Goal: Register for event/course

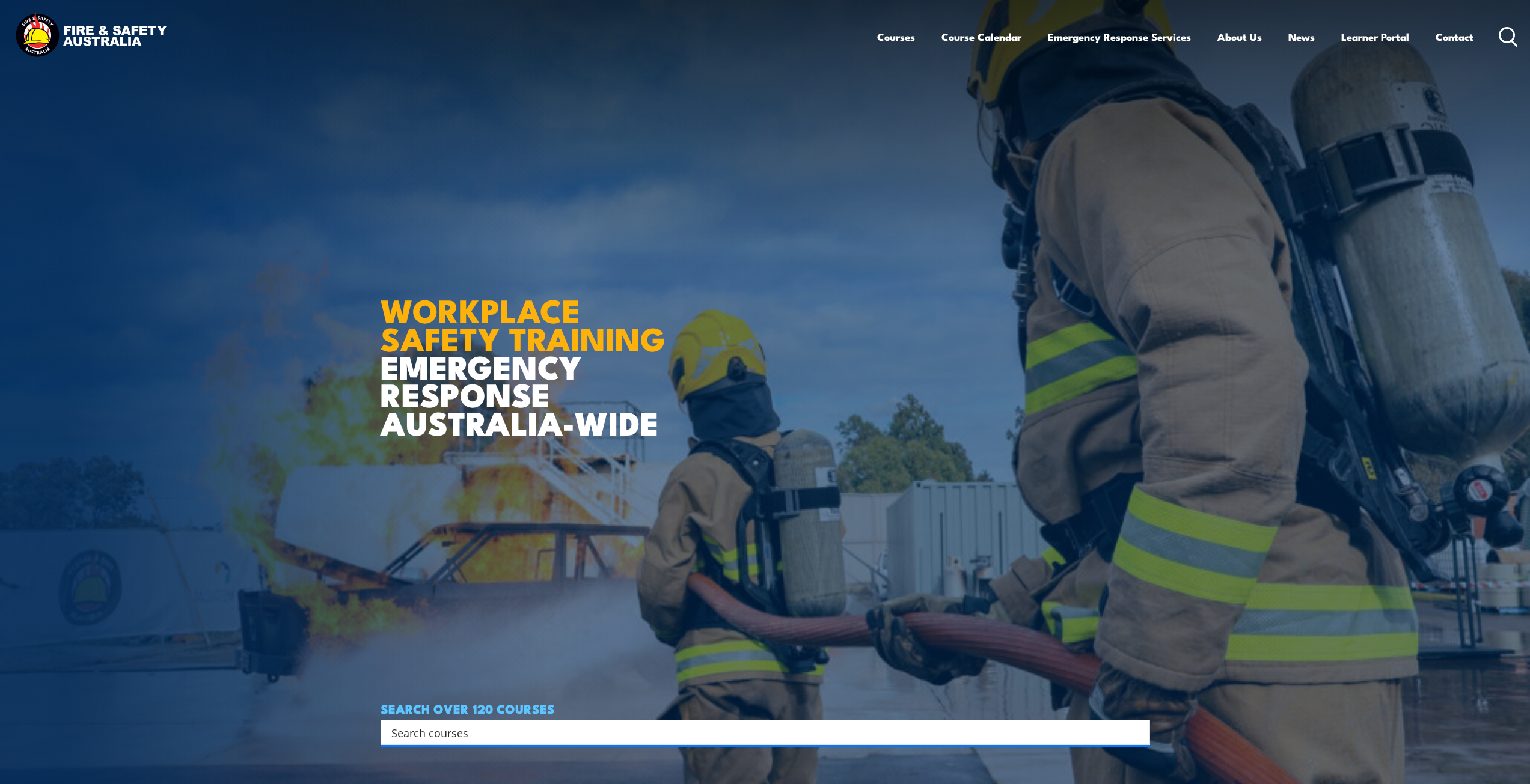
click at [434, 732] on input "Search input" at bounding box center [757, 732] width 732 height 18
type input "fire"
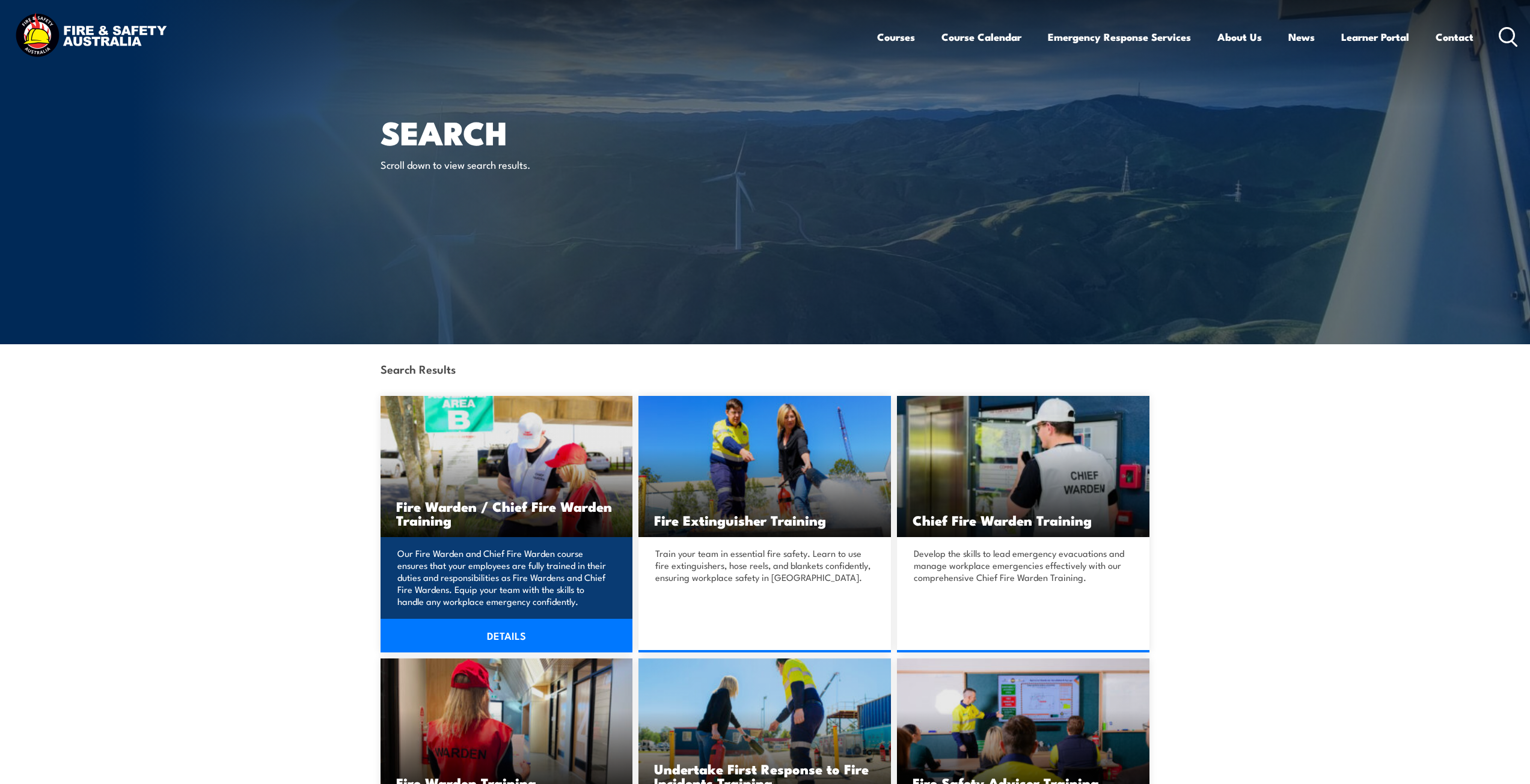
click at [504, 635] on link "DETAILS" at bounding box center [507, 635] width 252 height 34
click at [487, 470] on img at bounding box center [507, 466] width 252 height 141
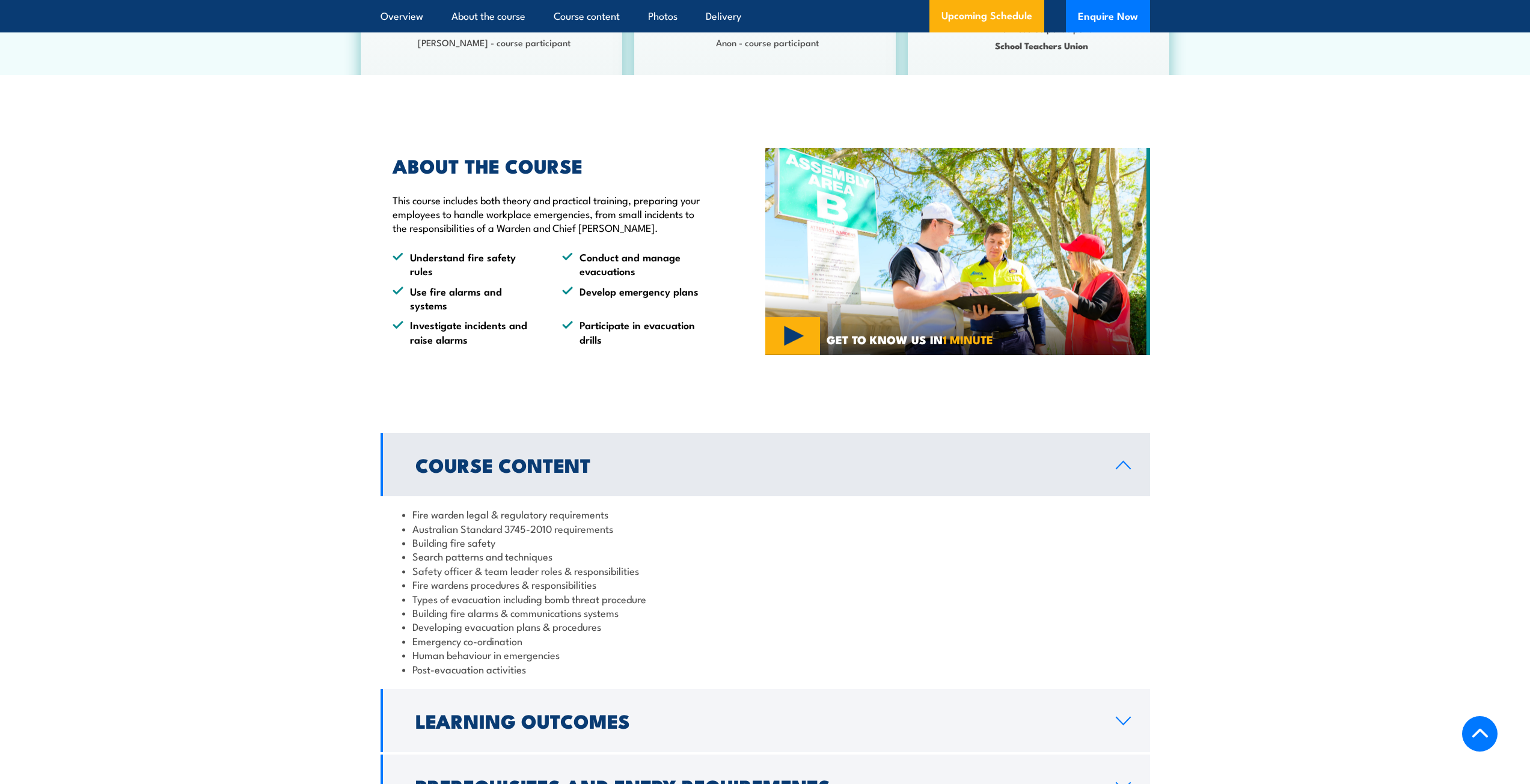
scroll to position [902, 0]
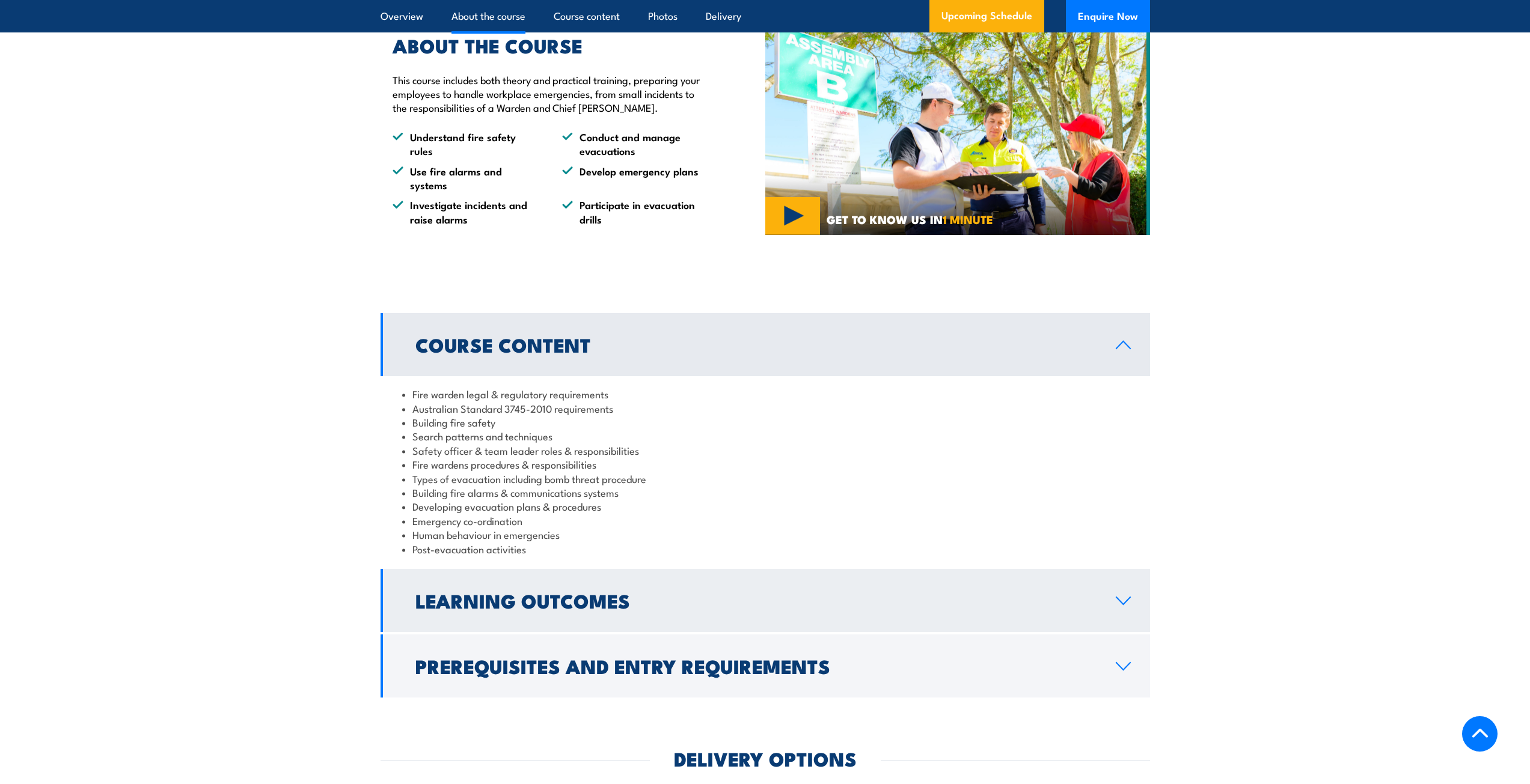
click at [507, 608] on h2 "Learning Outcomes" at bounding box center [756, 601] width 681 height 17
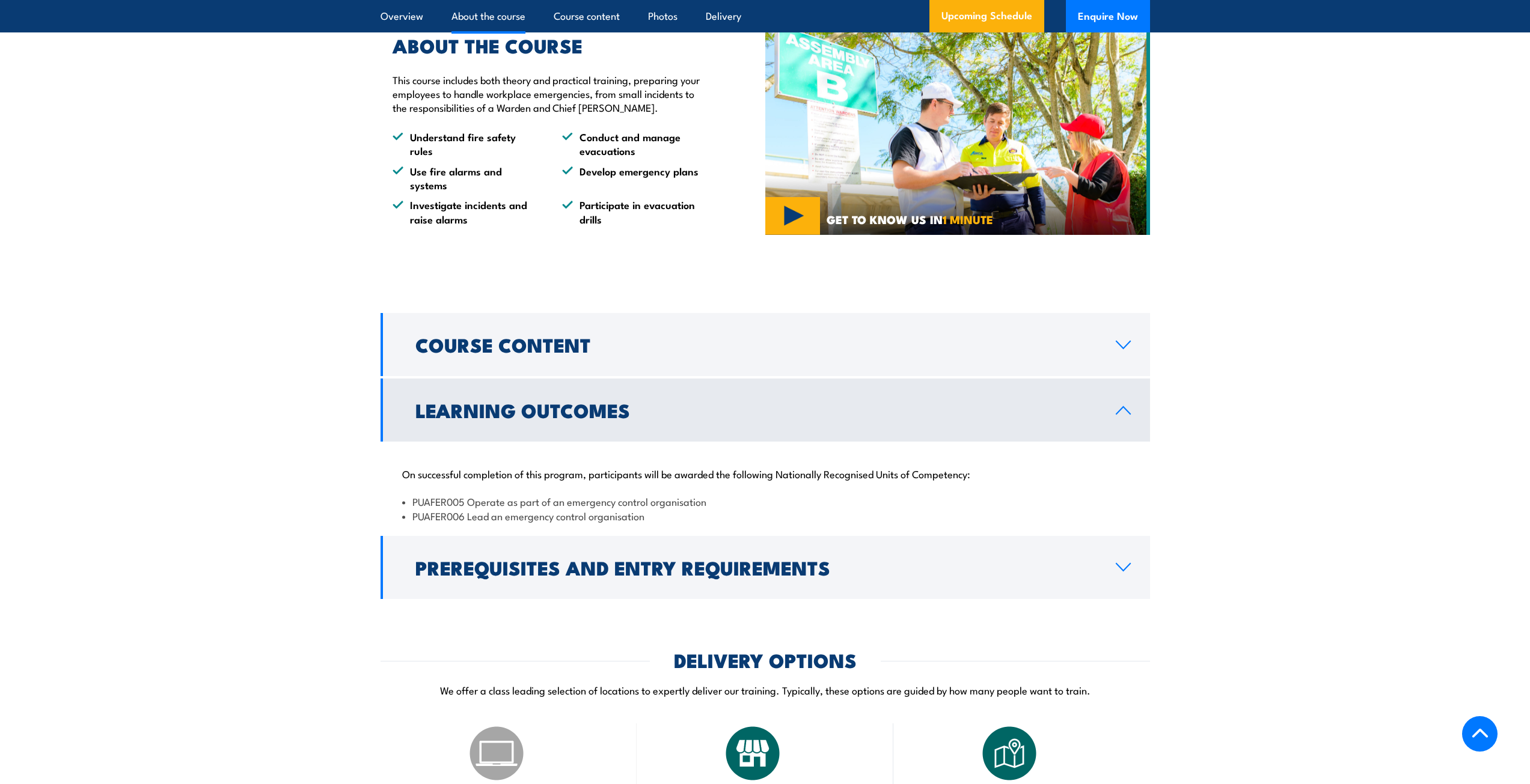
scroll to position [962, 0]
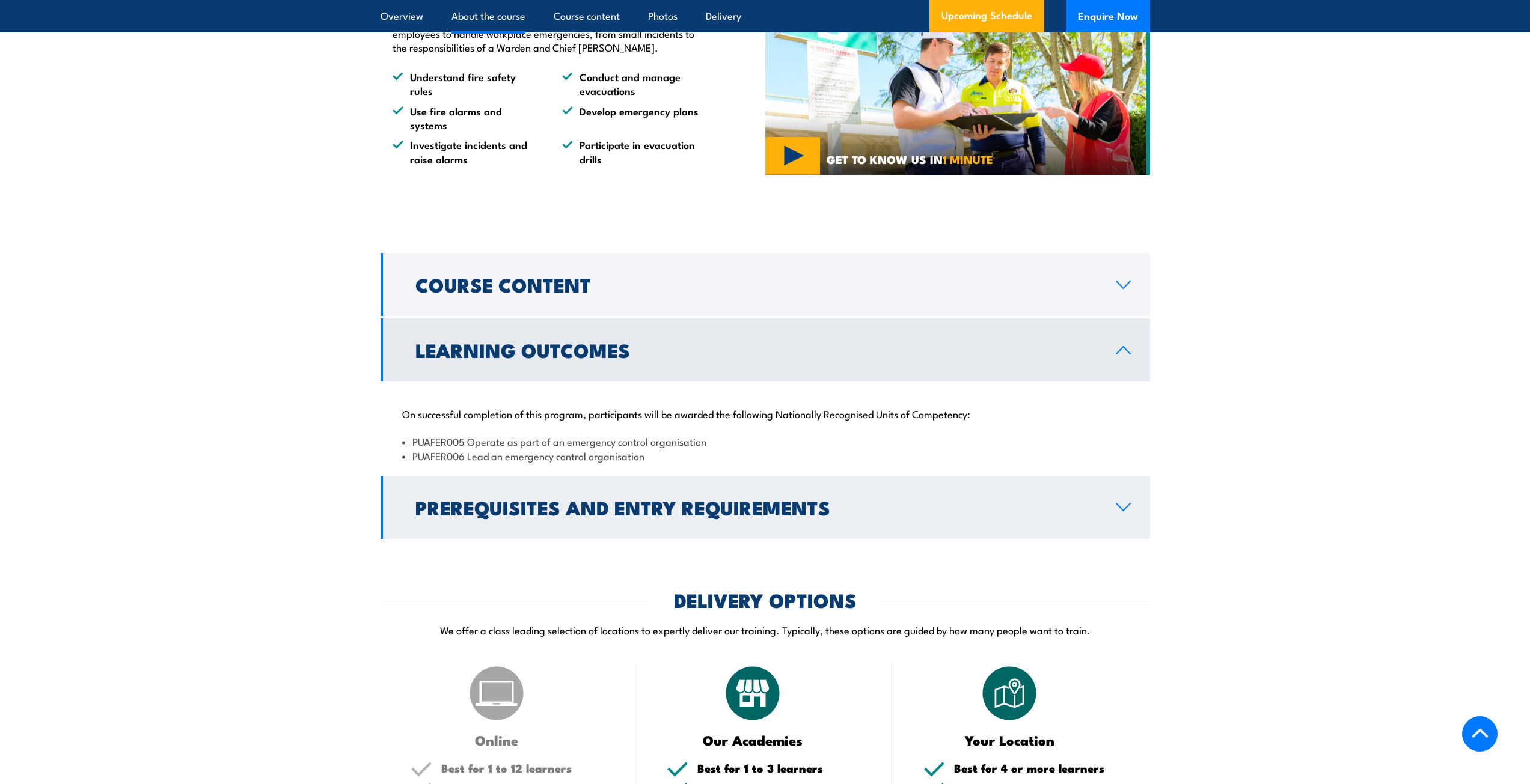
click at [611, 515] on h2 "Prerequisites and Entry Requirements" at bounding box center [756, 507] width 681 height 17
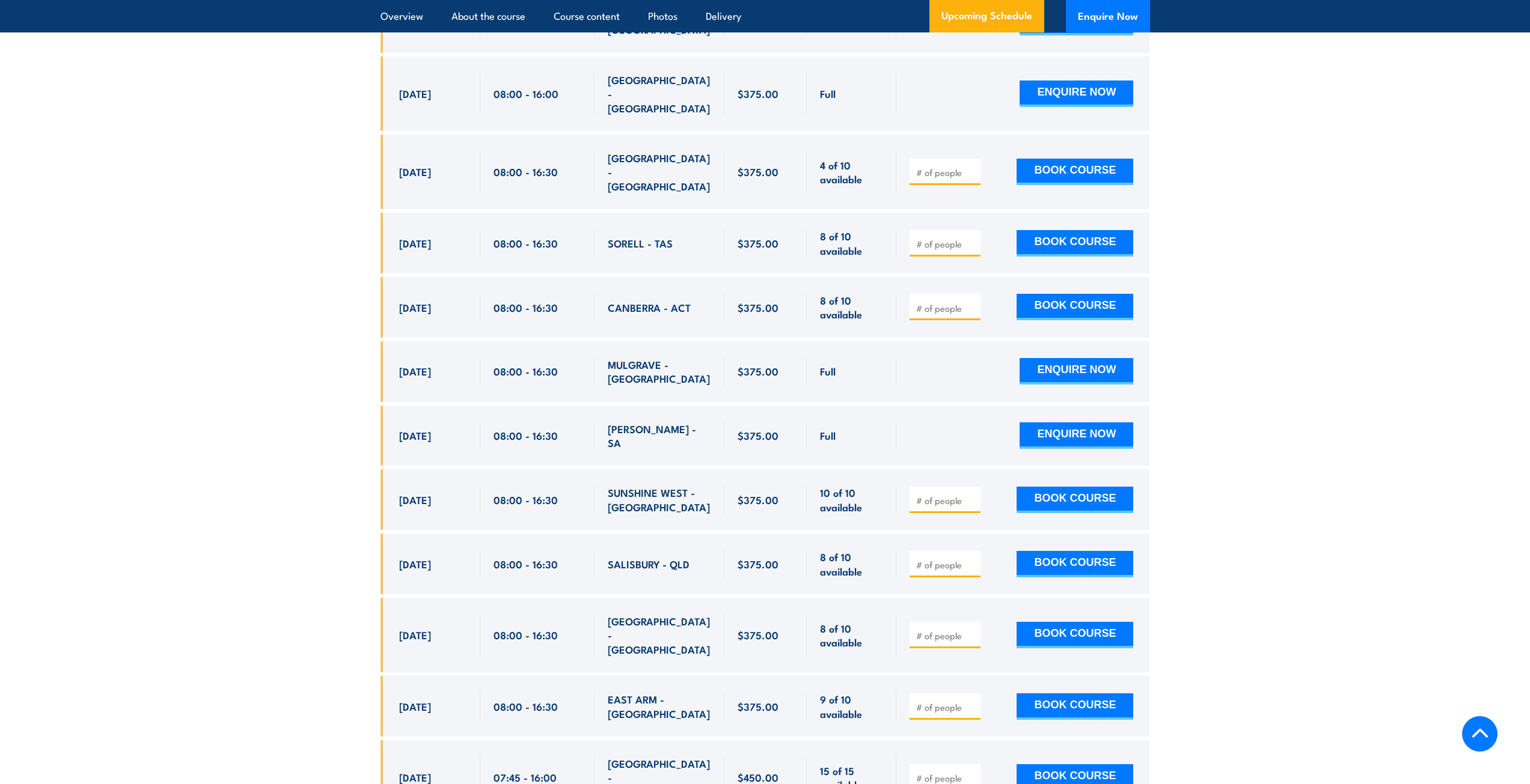
scroll to position [2944, 0]
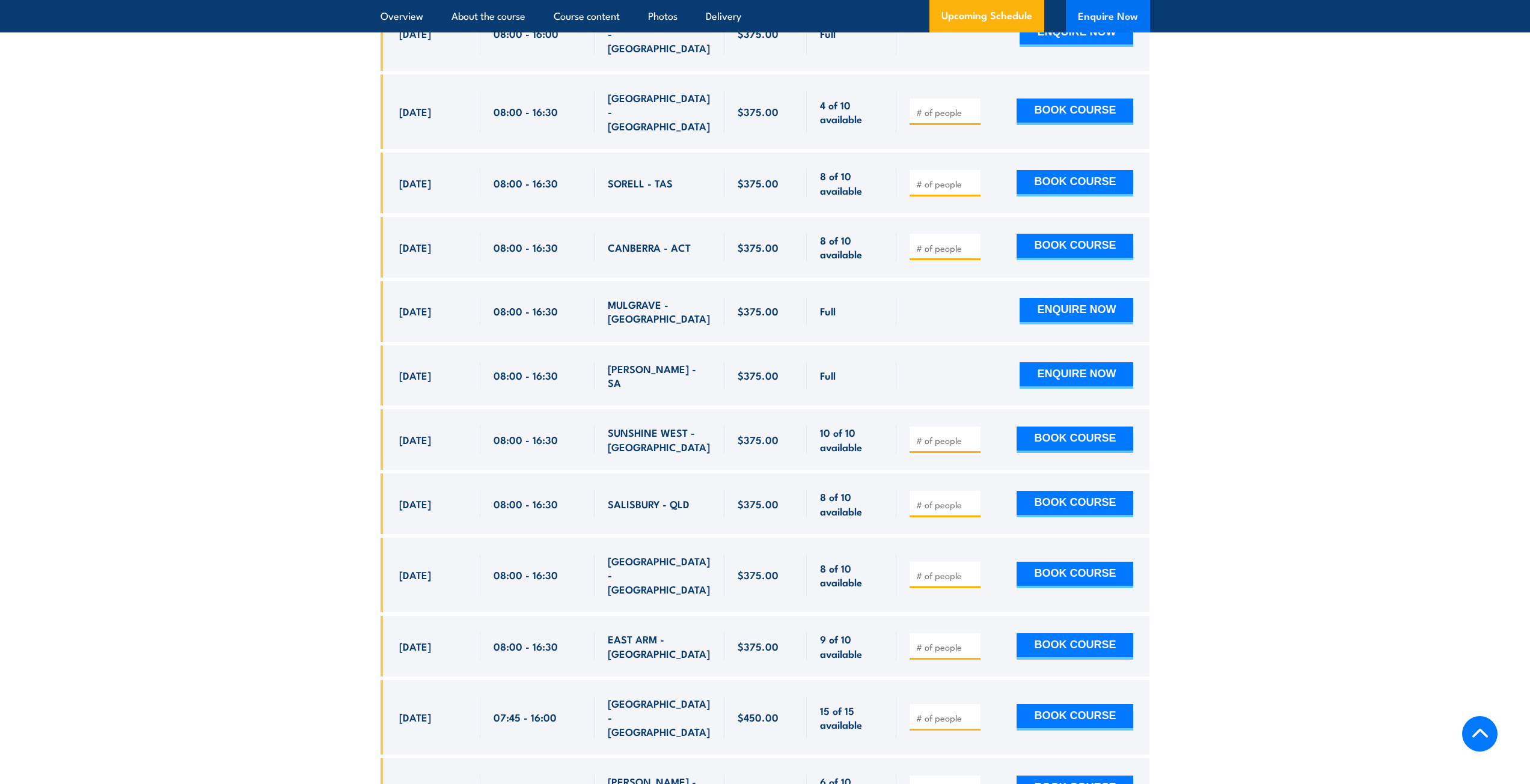
click at [1107, 14] on button "Enquire Now" at bounding box center [1107, 16] width 84 height 33
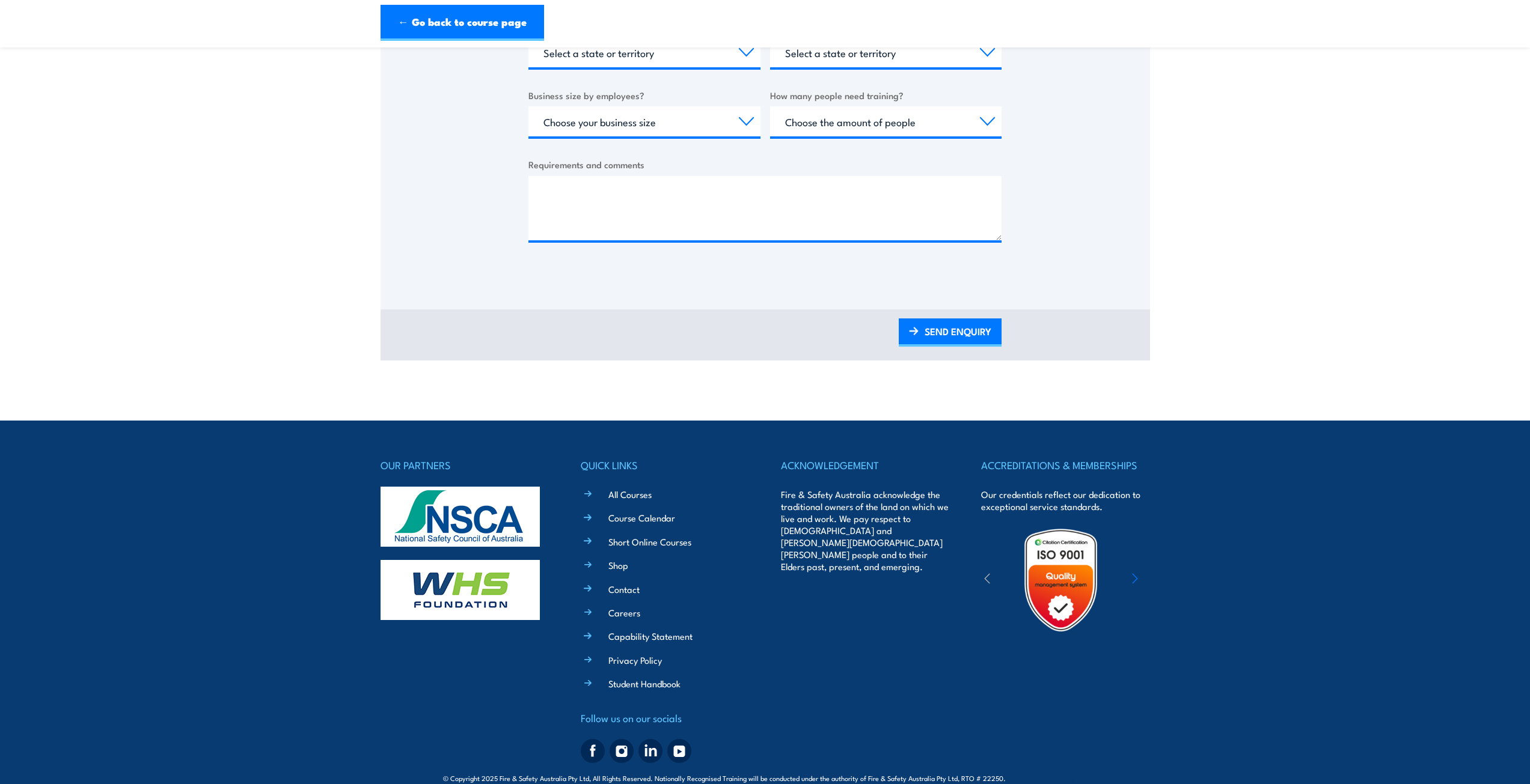
scroll to position [500, 0]
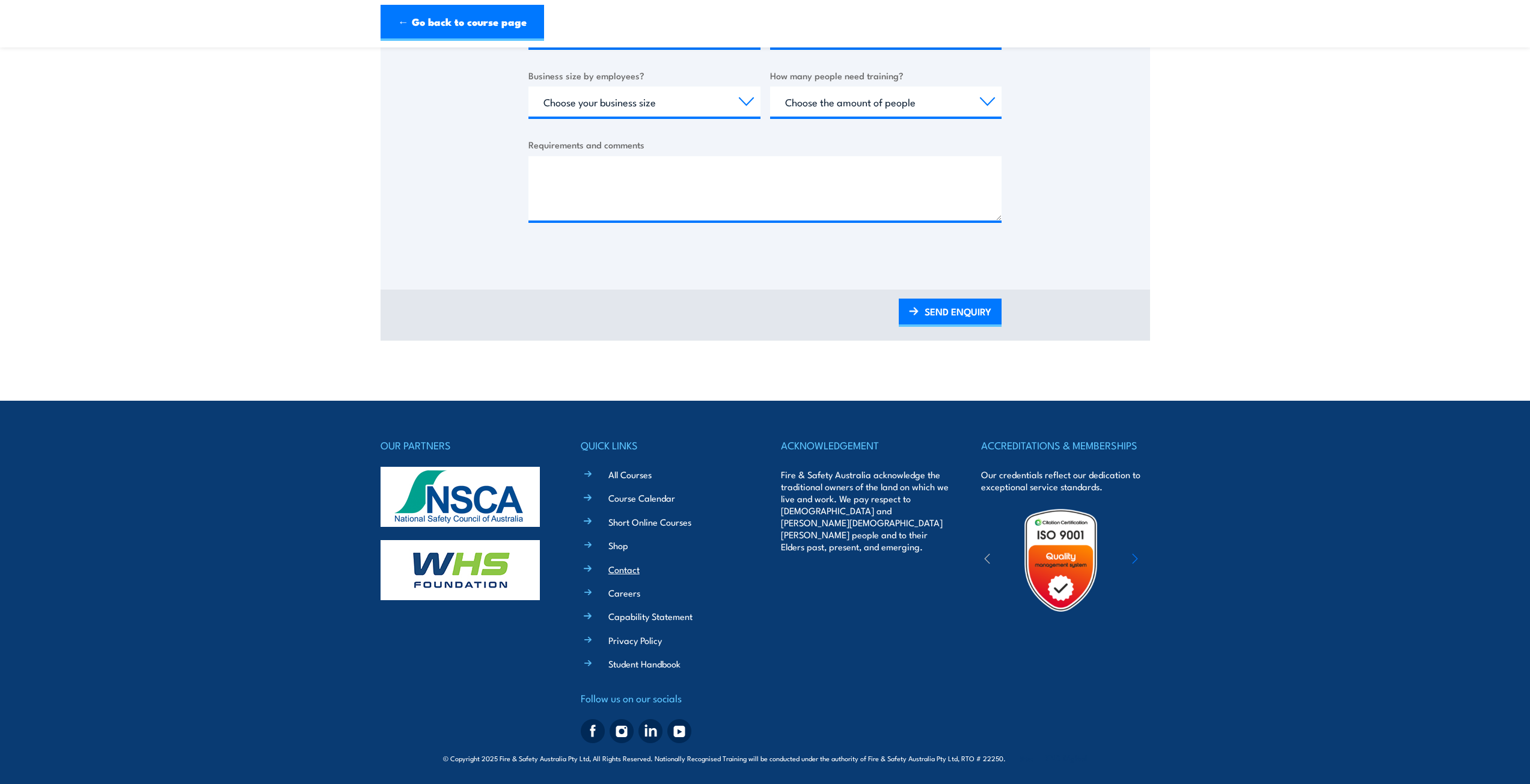
click at [615, 571] on link "Contact" at bounding box center [623, 569] width 31 height 12
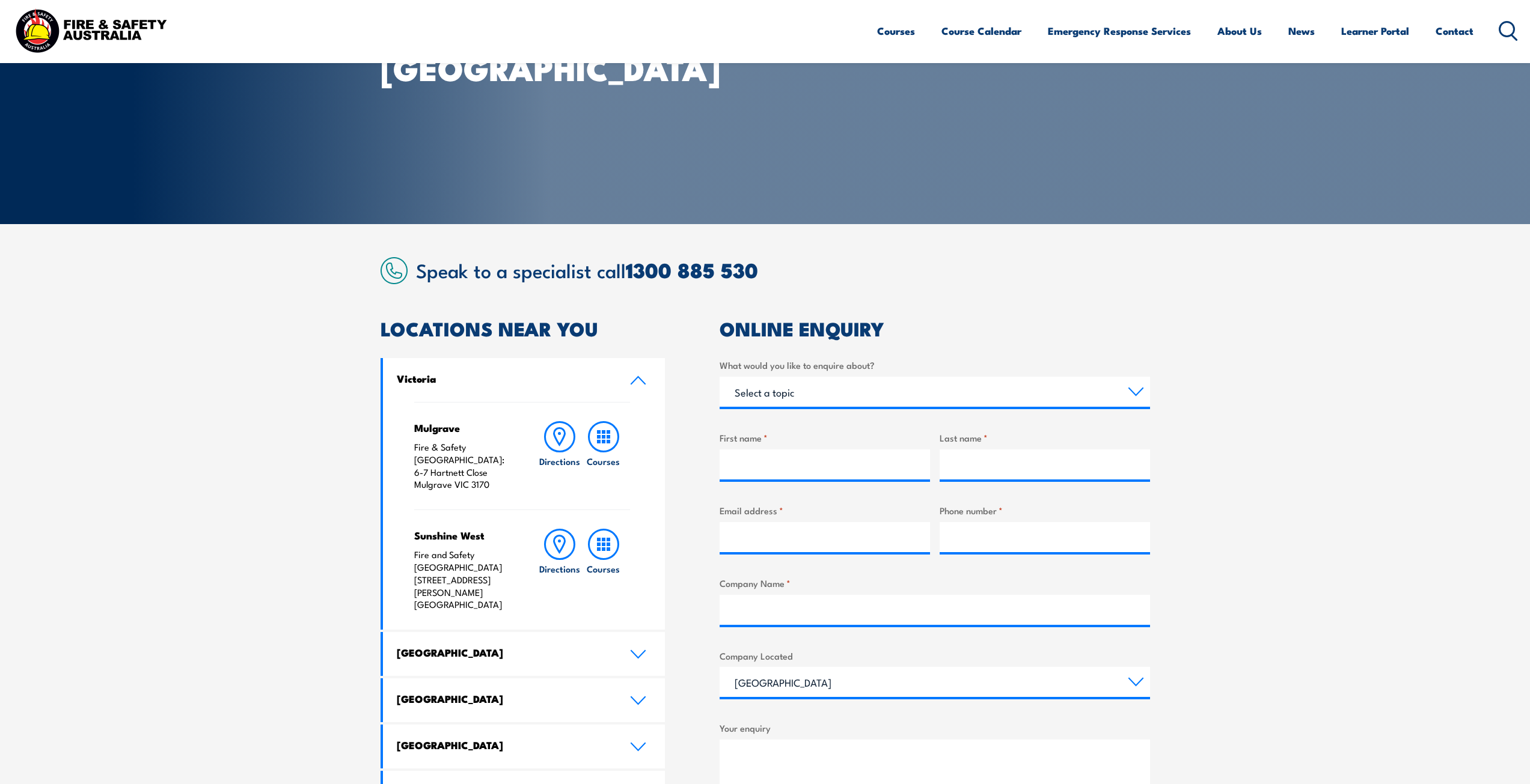
scroll to position [180, 0]
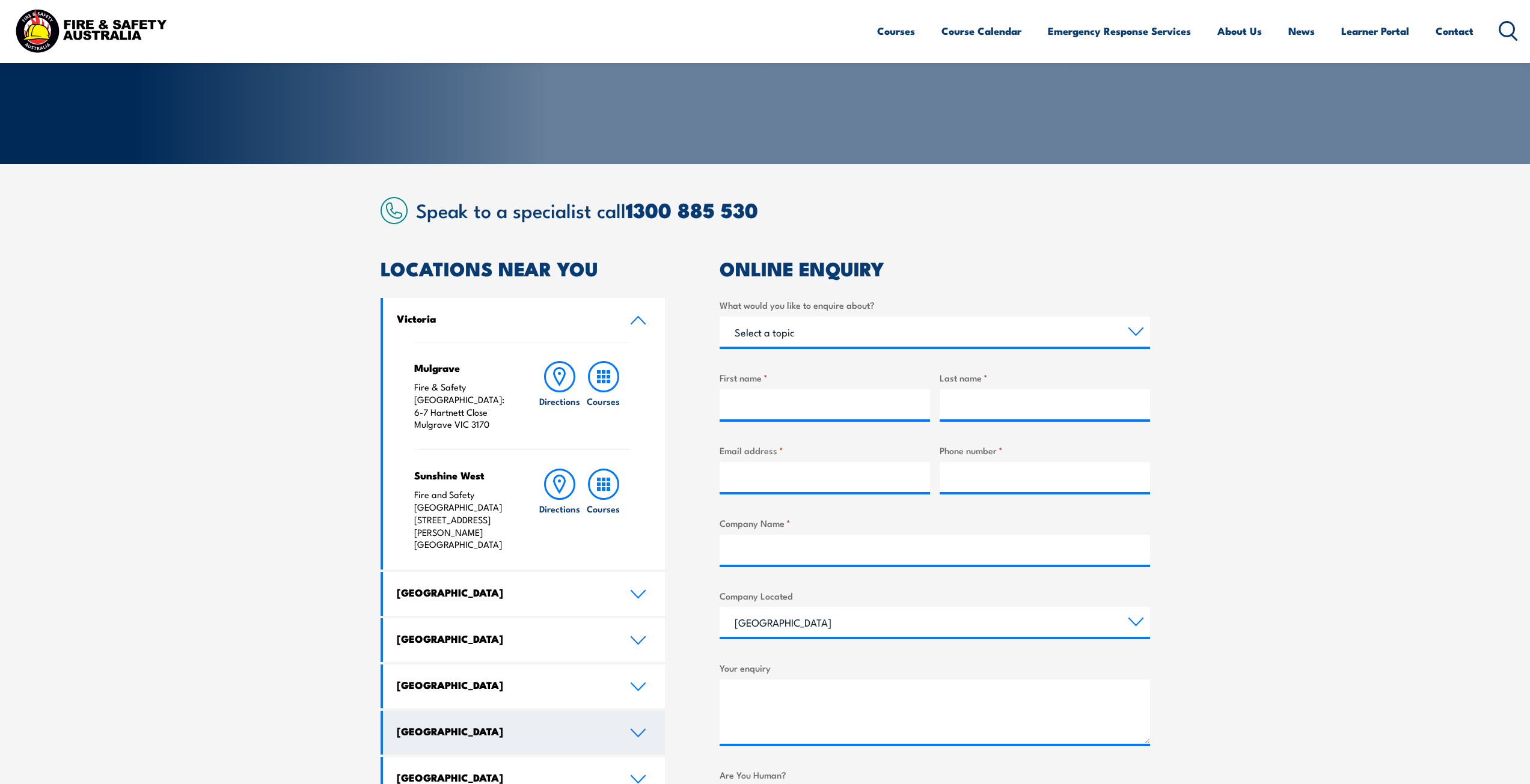
click at [634, 711] on link "[GEOGRAPHIC_DATA]" at bounding box center [524, 732] width 282 height 44
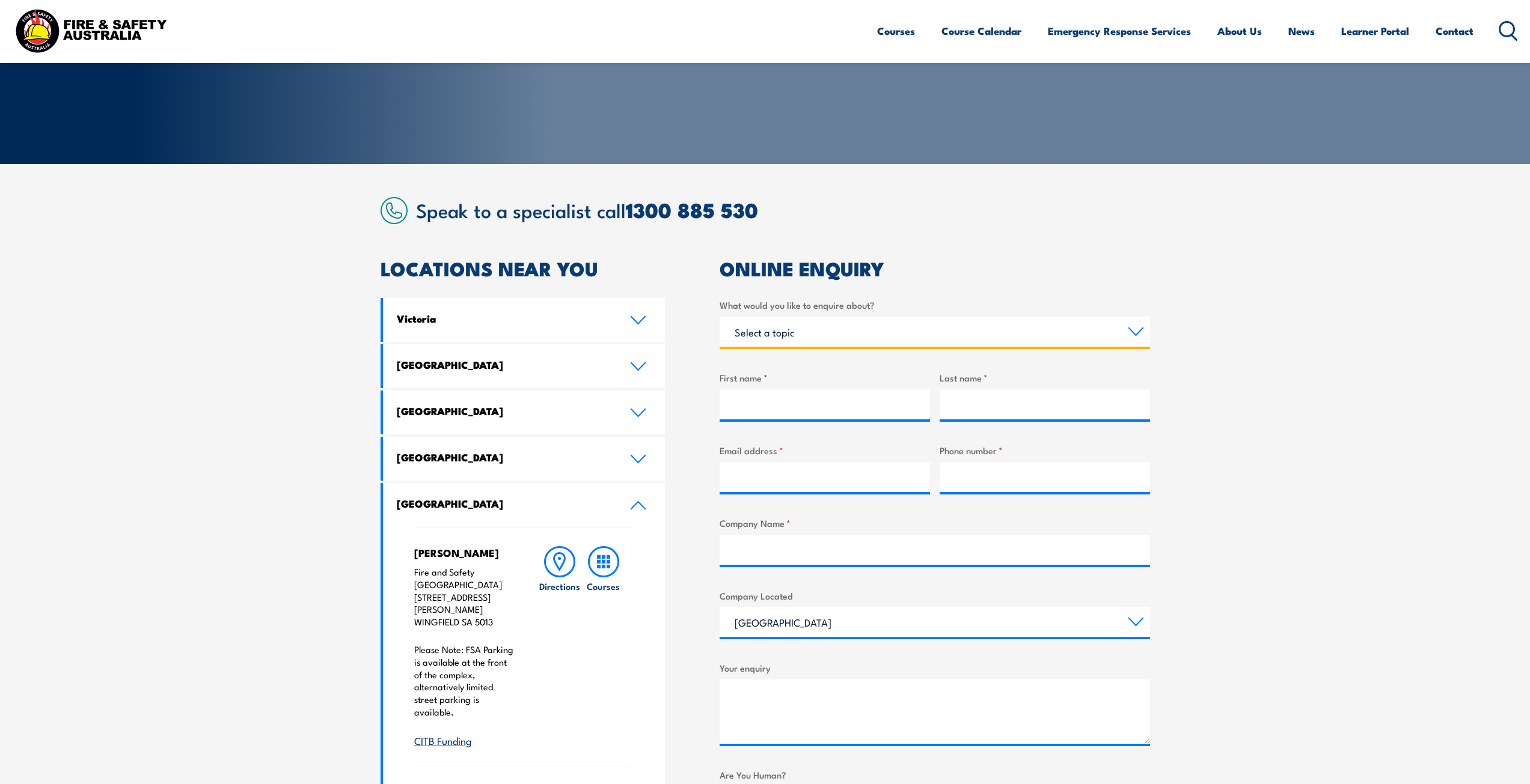
click at [1131, 330] on select "Select a topic Training Emergency Response Services General Enquiry" at bounding box center [935, 332] width 431 height 30
select select "Training"
click at [719, 317] on select "Select a topic Training Emergency Response Services General Enquiry" at bounding box center [935, 332] width 431 height 30
drag, startPoint x: 1098, startPoint y: 346, endPoint x: 1092, endPoint y: 368, distance: 22.8
click at [1092, 368] on div "What would you like to enquire about? Select a topic Training Emergency Respons…" at bounding box center [935, 565] width 431 height 535
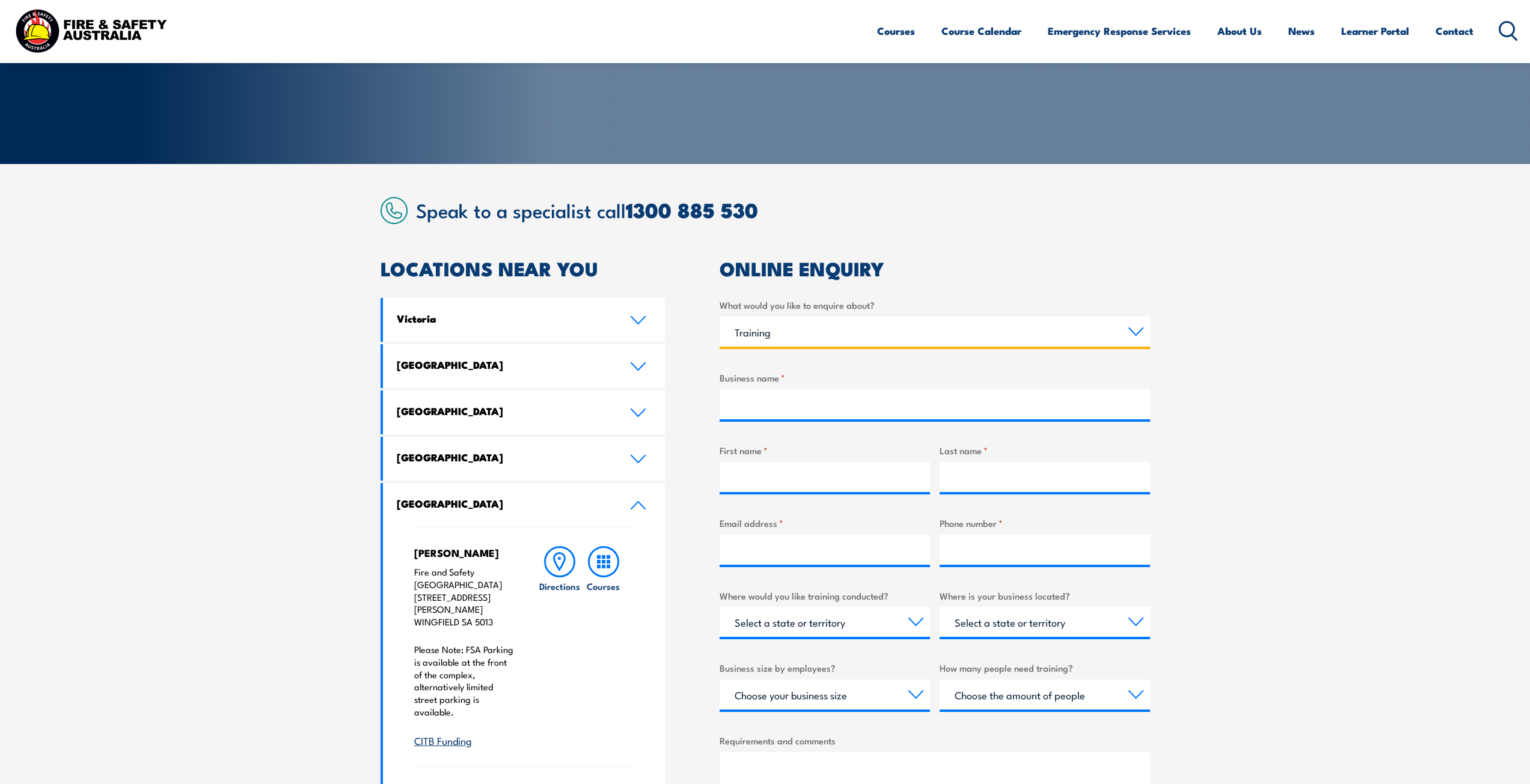
click at [1141, 329] on select "Select a topic Training Emergency Response Services General Enquiry" at bounding box center [935, 332] width 431 height 30
click at [1278, 398] on section "Speak to a specialist call 1300 885 530 LOCATIONS NEAR YOU Victoria Mulgrave Fi…" at bounding box center [765, 760] width 1530 height 1195
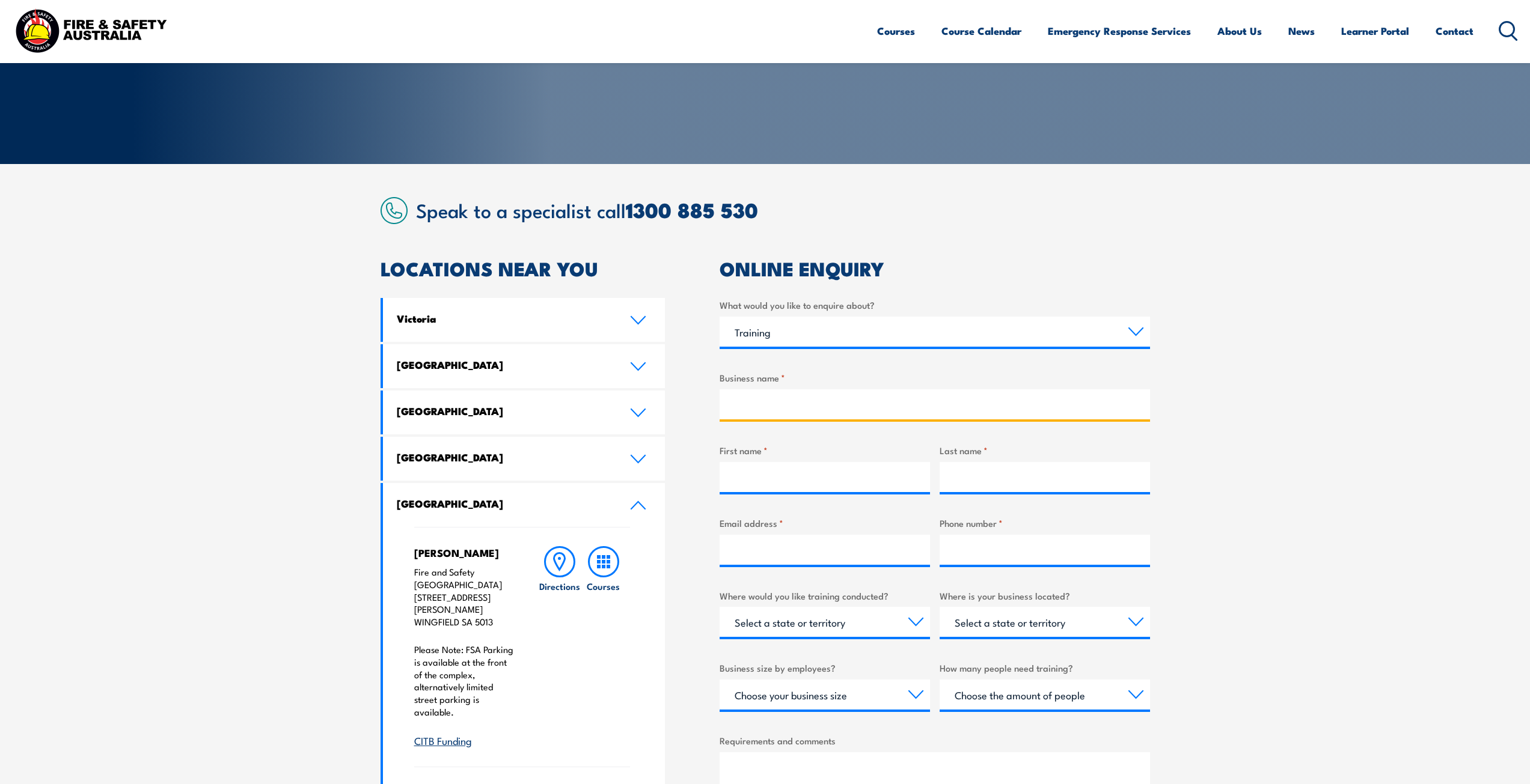
click at [774, 409] on input "Business name *" at bounding box center [935, 404] width 431 height 30
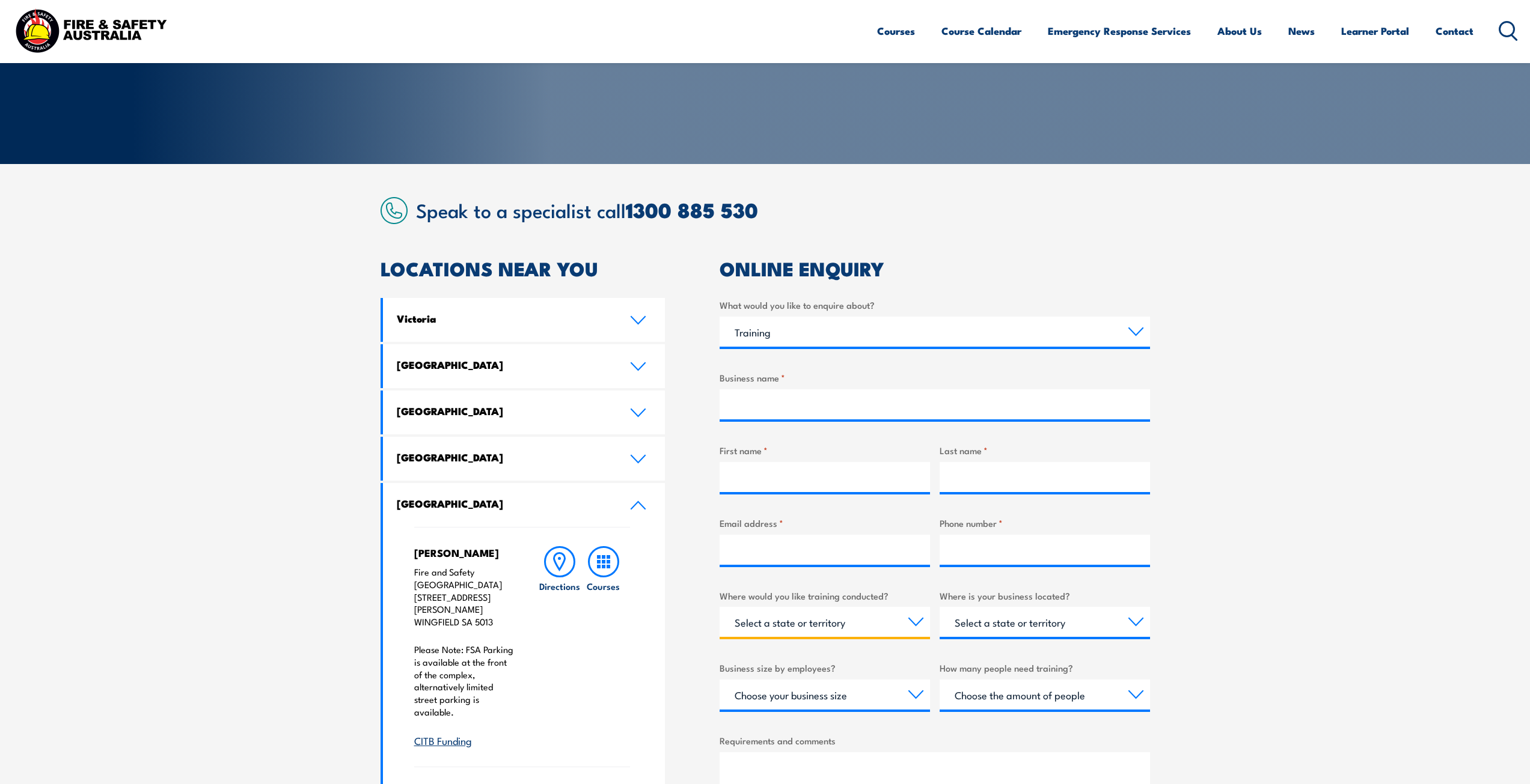
click at [906, 622] on select "Select a state or territory Nationally - multiple locations [GEOGRAPHIC_DATA] […" at bounding box center [825, 622] width 211 height 30
select select "SA"
click at [719, 607] on select "Select a state or territory Nationally - multiple locations [GEOGRAPHIC_DATA] […" at bounding box center [825, 622] width 211 height 30
click at [1126, 622] on select "Select a state or territory [GEOGRAPHIC_DATA] [GEOGRAPHIC_DATA] [GEOGRAPHIC_DAT…" at bounding box center [1045, 622] width 211 height 30
select select "SA"
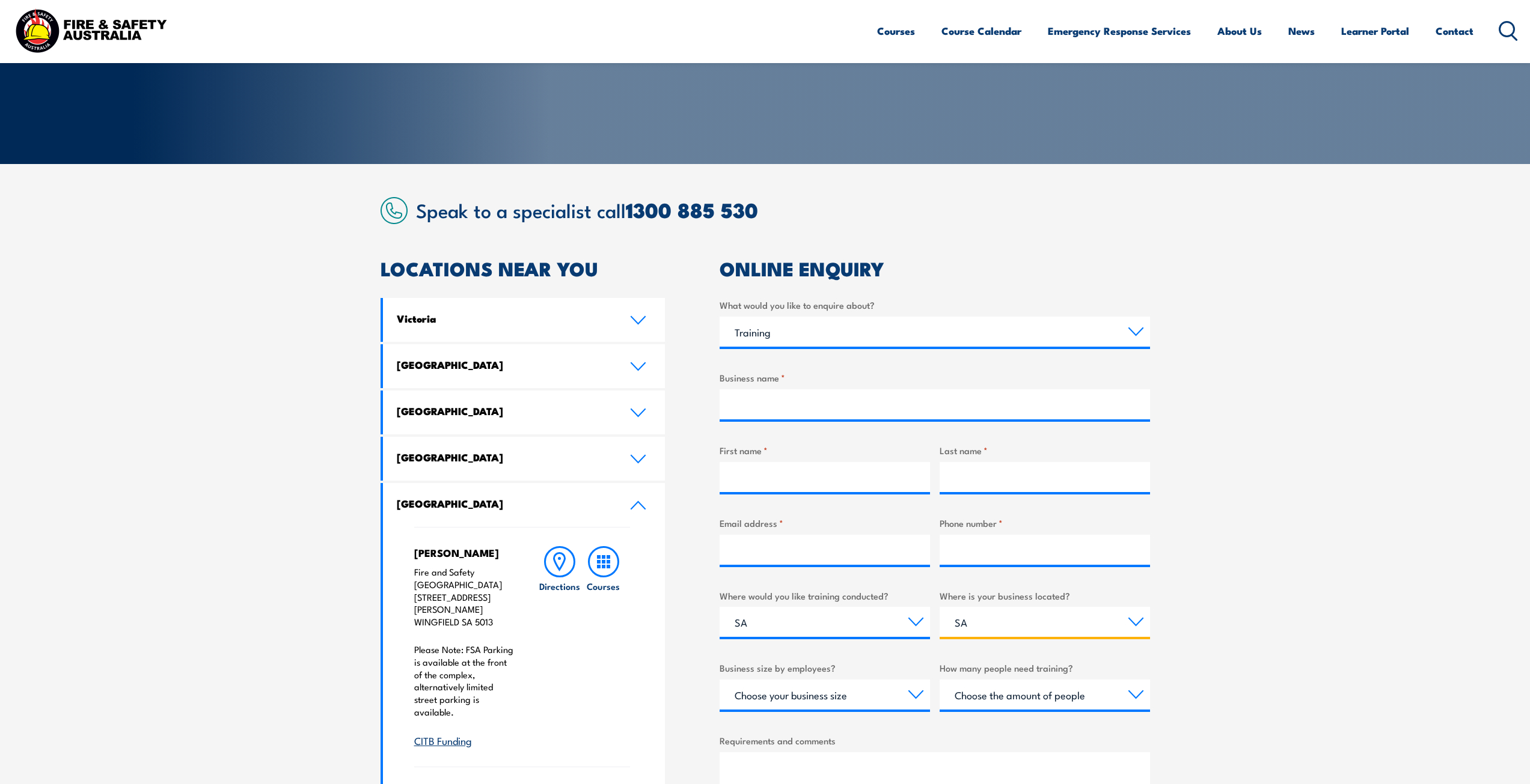
click at [939, 607] on select "Select a state or territory [GEOGRAPHIC_DATA] [GEOGRAPHIC_DATA] [GEOGRAPHIC_DAT…" at bounding box center [1045, 622] width 211 height 30
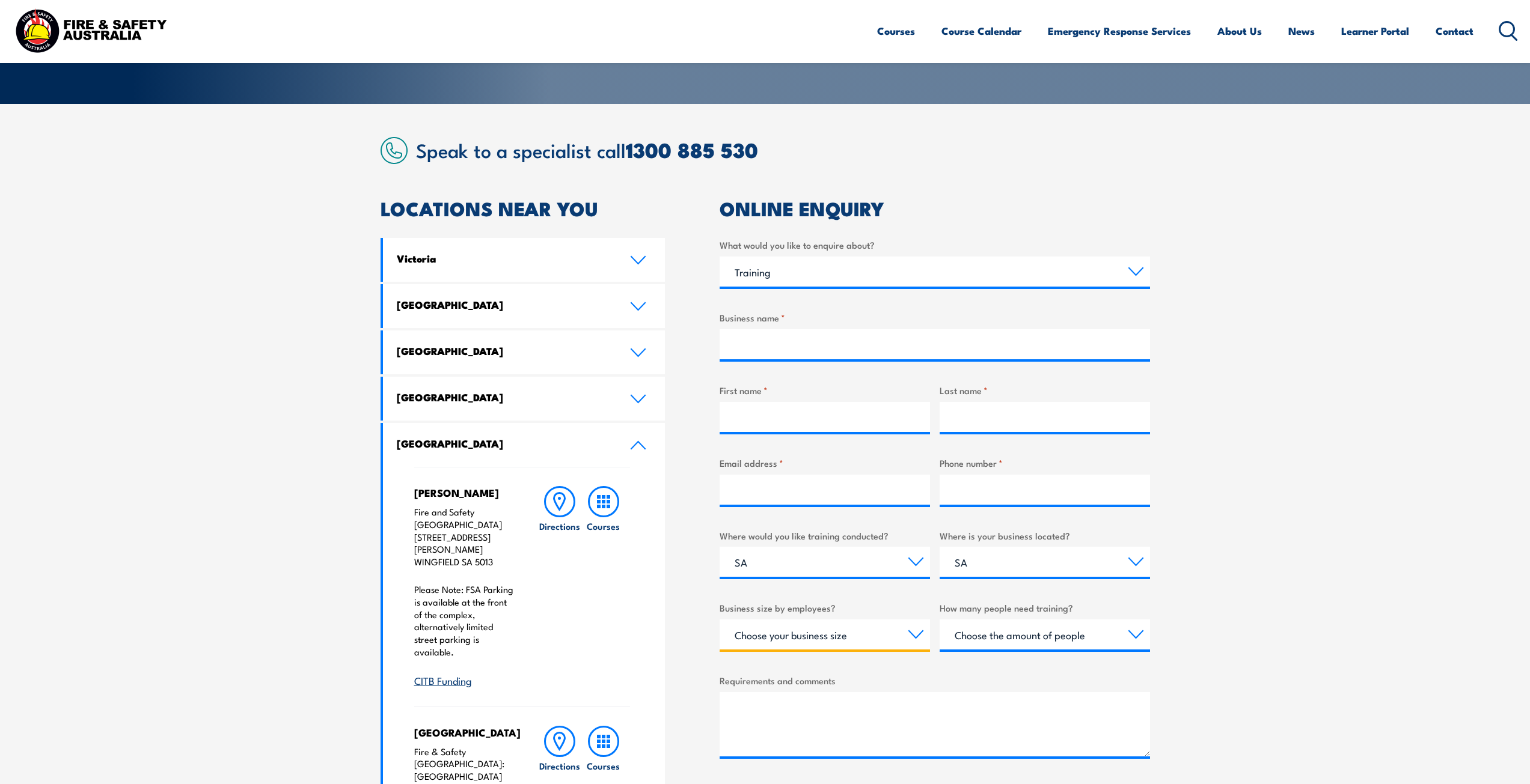
click at [917, 635] on select "Choose your business size 1 to 19 20 to 199 200+" at bounding box center [825, 635] width 211 height 30
select select "20 to 199"
click at [719, 619] on select "Choose your business size 1 to 19 20 to 199 200+" at bounding box center [825, 635] width 211 height 30
click at [1056, 639] on select "Choose the amount of people 1 to 4 5 to 19 20+" at bounding box center [1045, 635] width 211 height 30
select select "5 to 19"
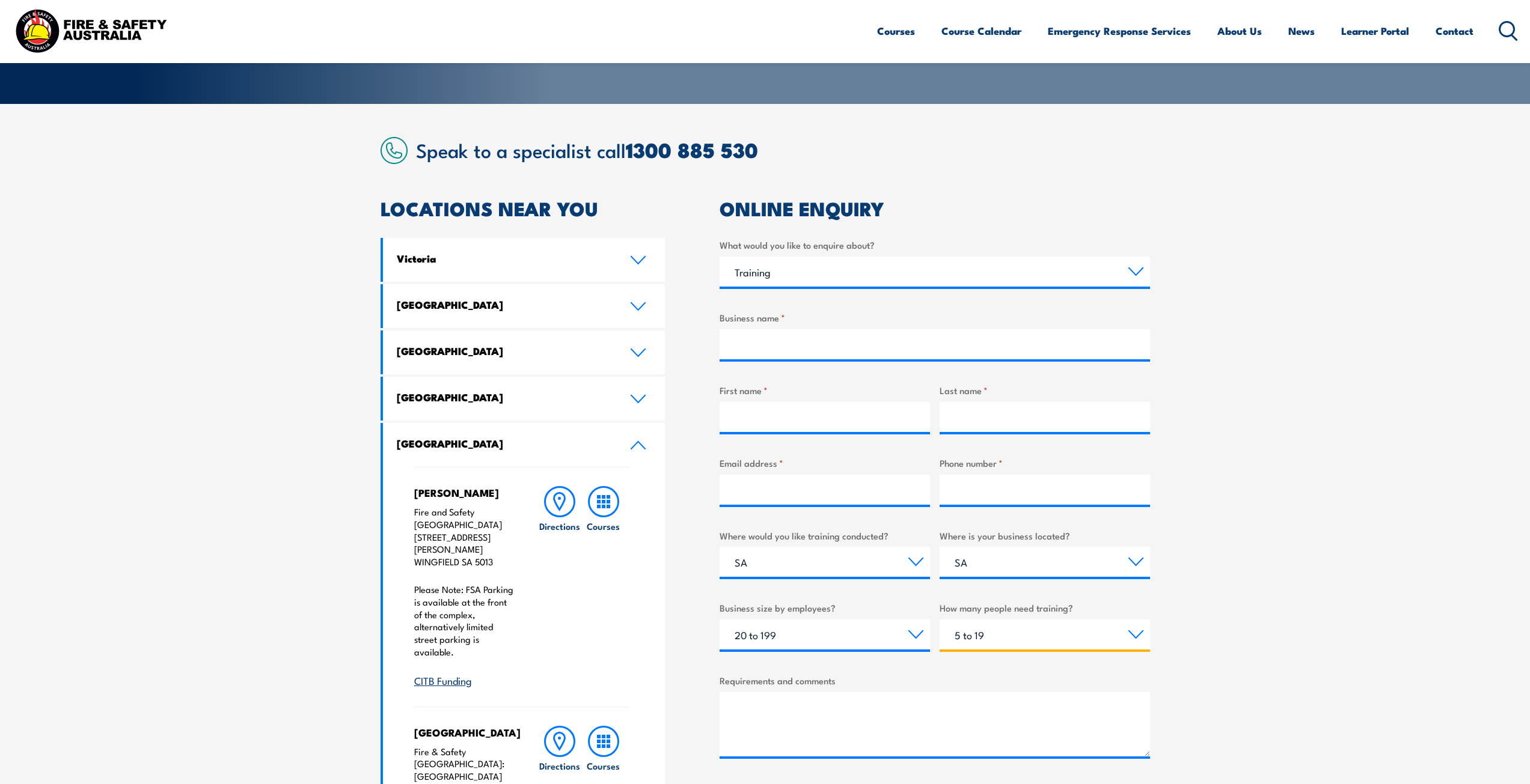
click at [939, 619] on select "Choose the amount of people 1 to 4 5 to 19 20+" at bounding box center [1045, 635] width 211 height 30
click at [814, 725] on textarea "Requirements and comments" at bounding box center [935, 724] width 431 height 64
click at [781, 347] on input "Business name *" at bounding box center [935, 344] width 431 height 30
type input "Mount Carmel College"
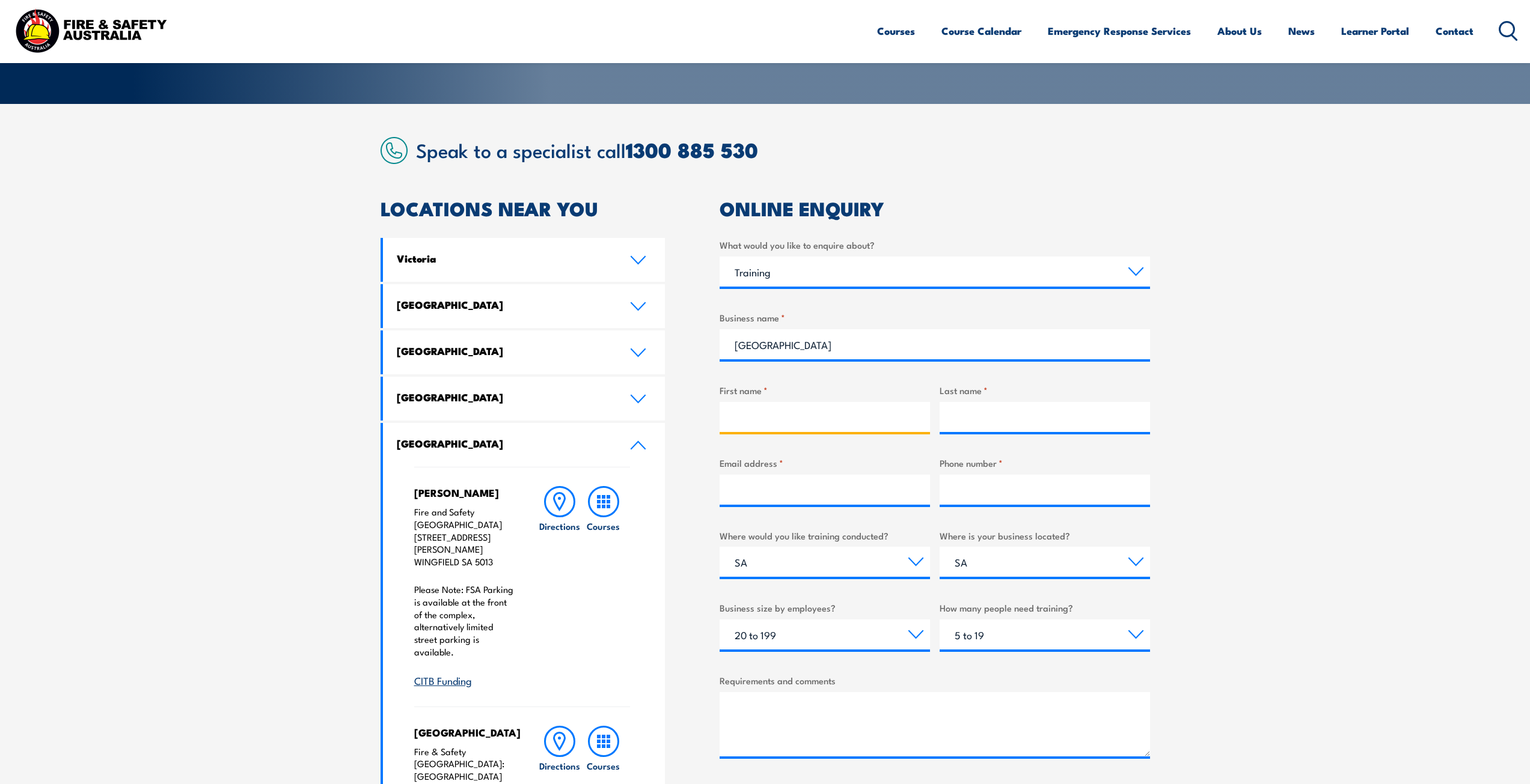
click at [781, 426] on input "First name *" at bounding box center [825, 417] width 211 height 30
type input "Beata"
type input "[PERSON_NAME]"
paste input "[EMAIL_ADDRESS][PERSON_NAME][DOMAIN_NAME]"
type input "[EMAIL_ADDRESS][PERSON_NAME][DOMAIN_NAME]"
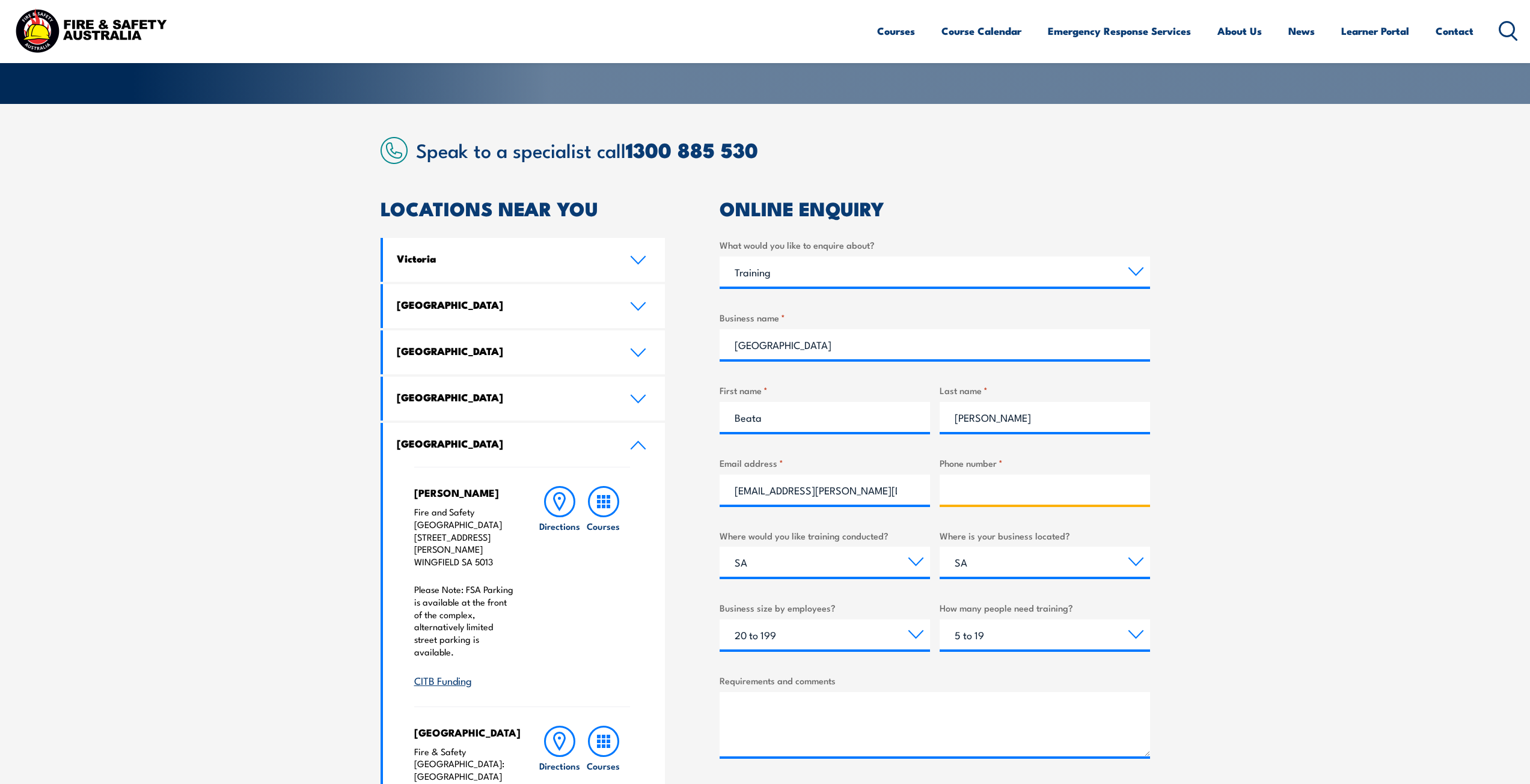
click at [978, 489] on input "Phone number *" at bounding box center [1045, 490] width 211 height 30
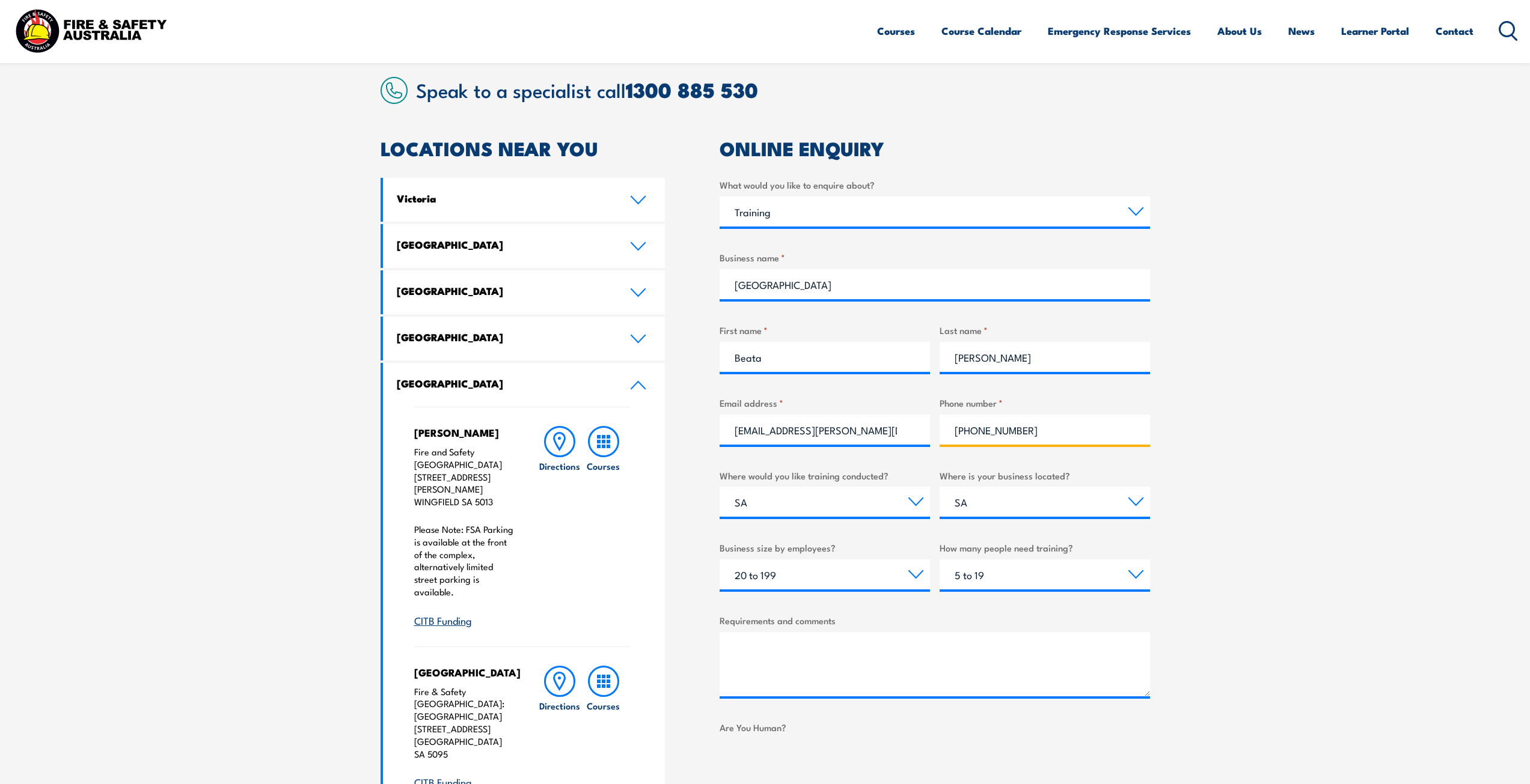
type input "(08)84470533"
click at [781, 649] on textarea "Requirements and comments" at bounding box center [935, 664] width 431 height 64
click at [764, 651] on textarea "Fire worden" at bounding box center [935, 664] width 431 height 64
click at [798, 643] on textarea "Fire warden" at bounding box center [935, 664] width 431 height 64
click at [733, 648] on textarea "Fire warden training" at bounding box center [935, 664] width 431 height 64
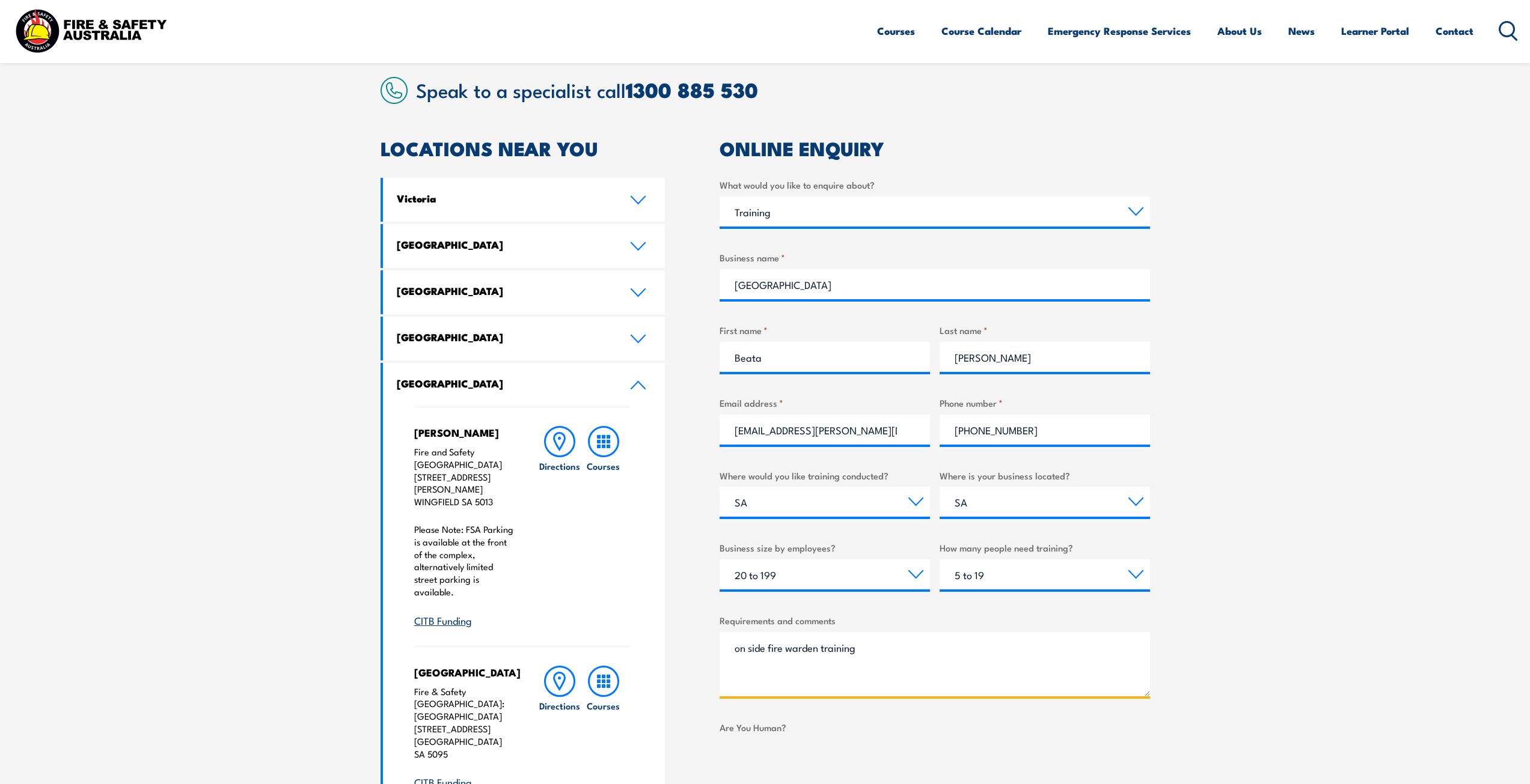
click at [882, 676] on textarea "on side fire warden training" at bounding box center [935, 664] width 431 height 64
click at [740, 648] on textarea "on side fire warden training" at bounding box center [935, 664] width 431 height 64
type textarea "On side fire warden training"
click at [1001, 31] on link "Course Calendar" at bounding box center [981, 31] width 80 height 32
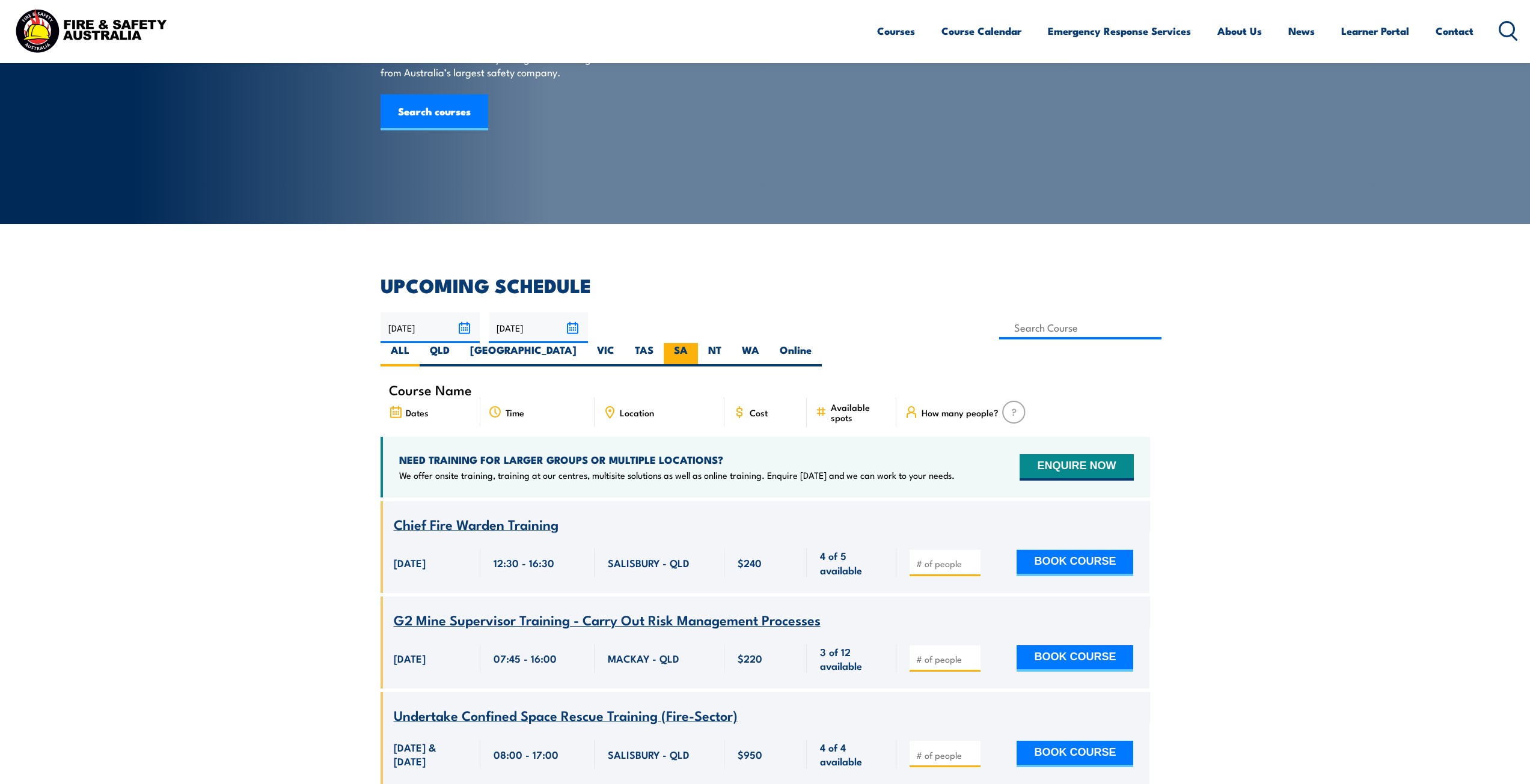
click at [698, 343] on label "SA" at bounding box center [681, 354] width 34 height 24
click at [696, 343] on input "SA" at bounding box center [691, 347] width 8 height 8
radio input "true"
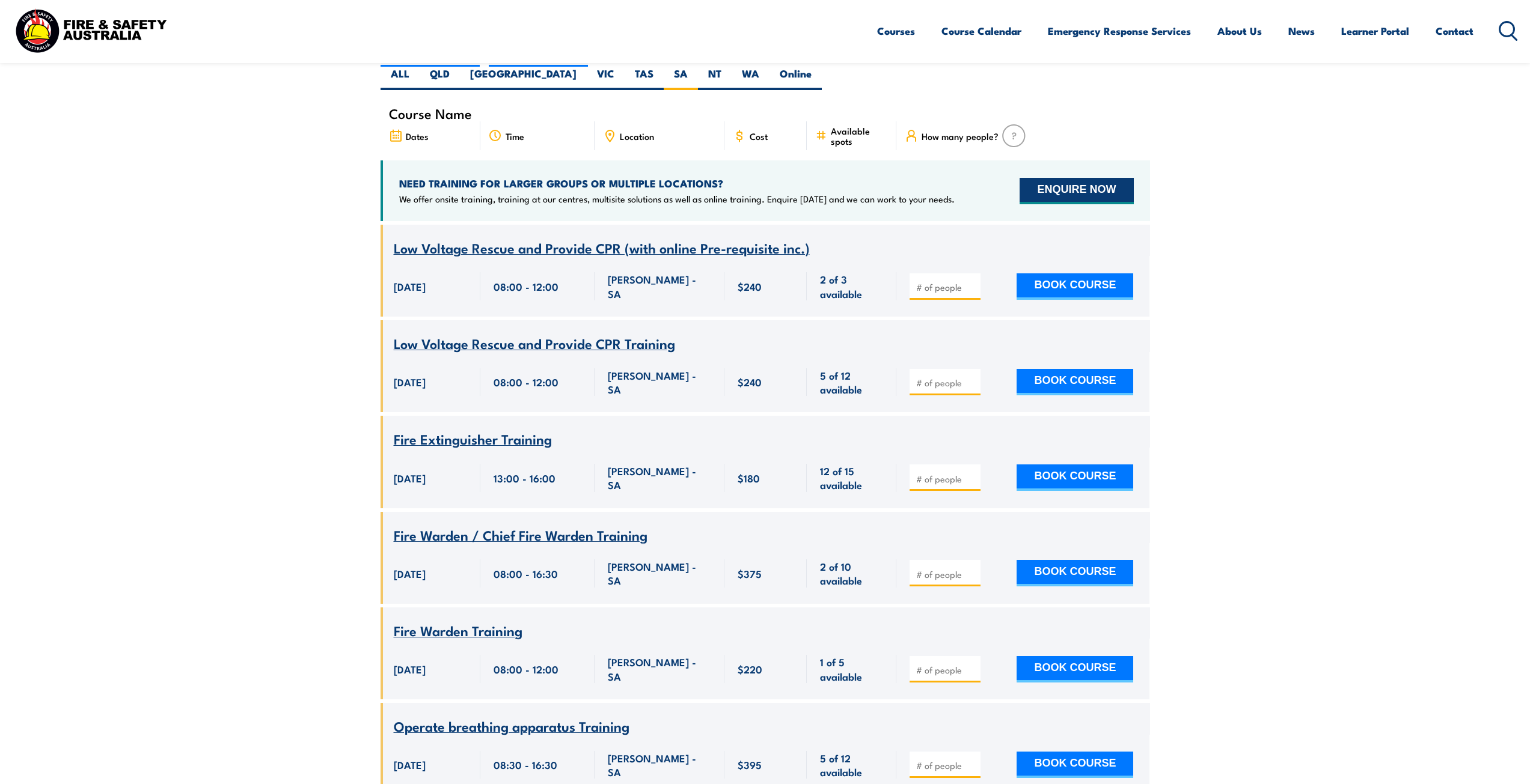
click at [1079, 178] on button "ENQUIRE NOW" at bounding box center [1076, 191] width 114 height 26
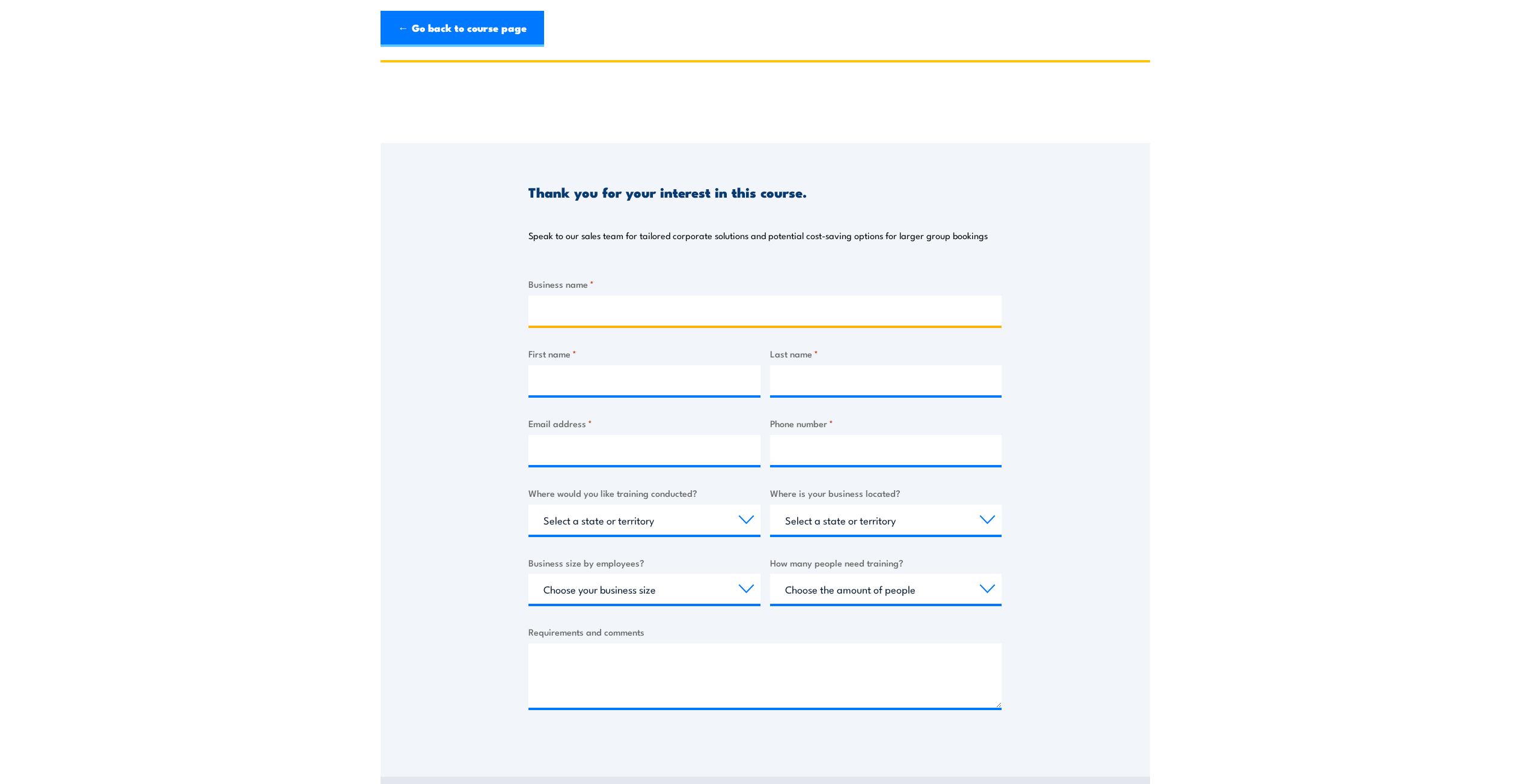
click at [570, 308] on input "Business name *" at bounding box center [765, 310] width 473 height 30
paste input "[GEOGRAPHIC_DATA] R 12"
type input "[GEOGRAPHIC_DATA]"
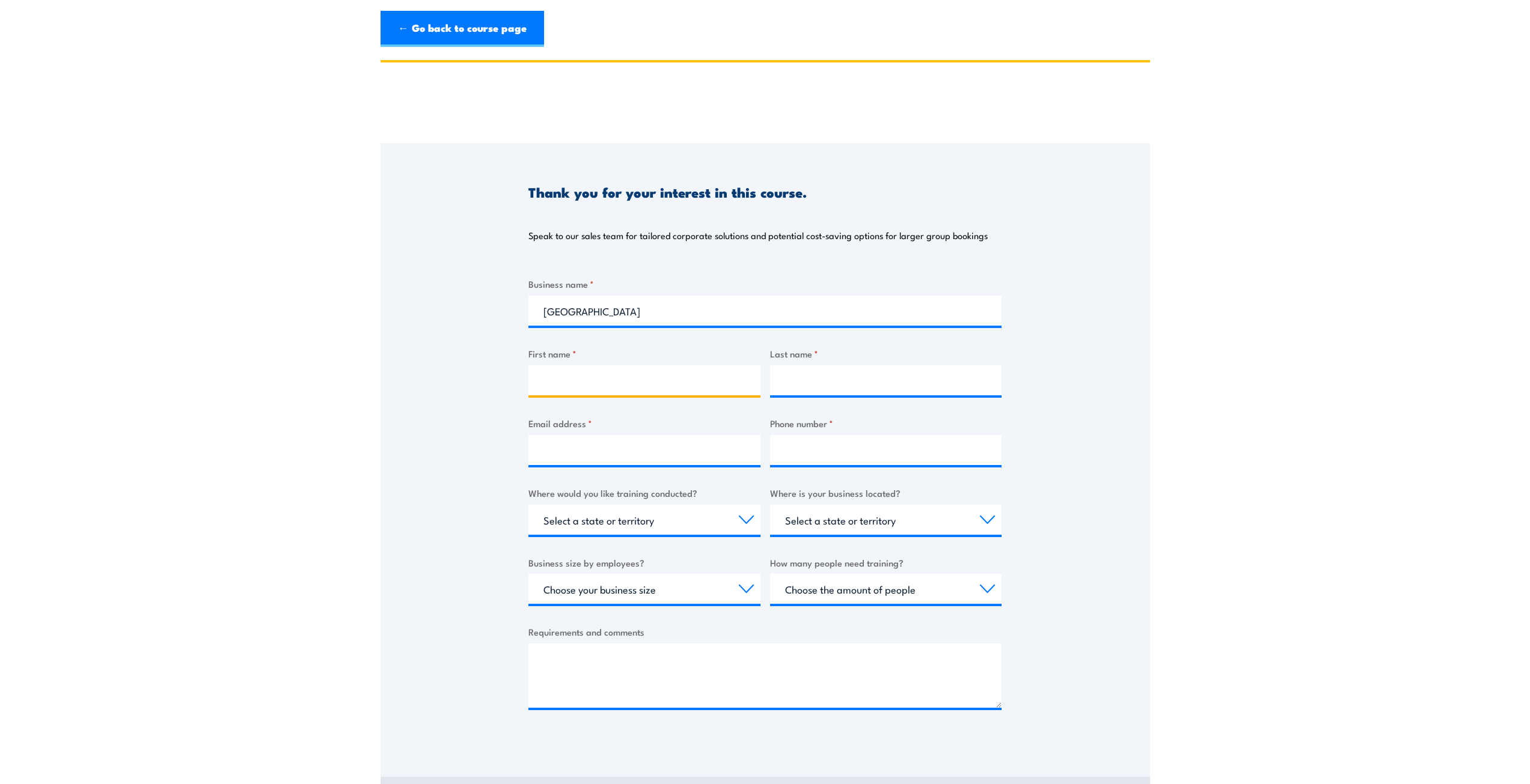
click at [694, 386] on input "First name *" at bounding box center [644, 381] width 232 height 30
type input "Beata"
type input "[PERSON_NAME]"
paste input "[EMAIL_ADDRESS][PERSON_NAME][DOMAIN_NAME]"
type input "[EMAIL_ADDRESS][PERSON_NAME][DOMAIN_NAME]"
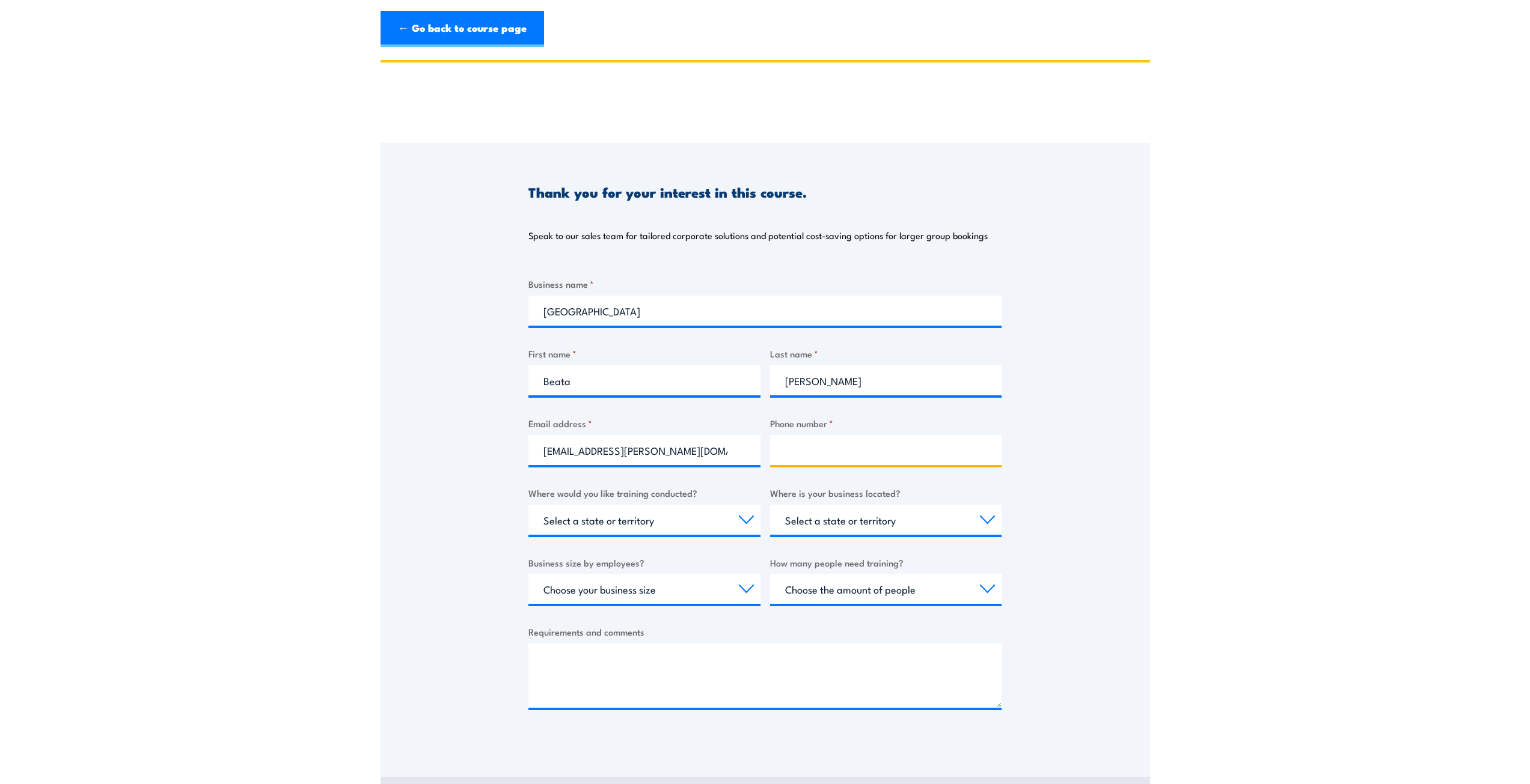
click at [810, 448] on input "Phone number *" at bounding box center [886, 450] width 232 height 30
click at [841, 446] on input "Phone number *" at bounding box center [886, 450] width 232 height 30
paste input "[PHONE_NUMBER]"
type input "[PHONE_NUMBER]"
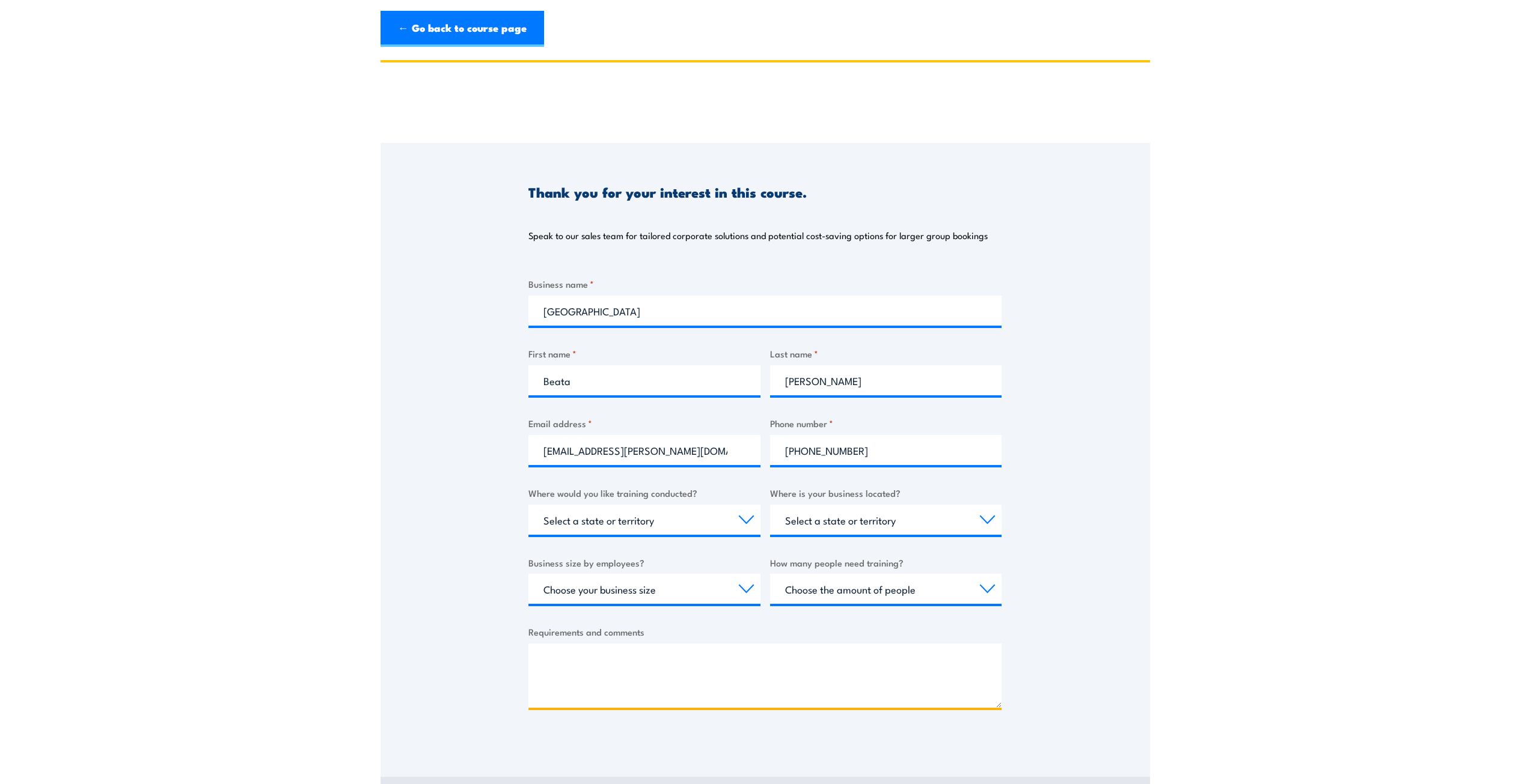
click at [632, 653] on textarea "Requirements and comments" at bounding box center [765, 676] width 473 height 64
click at [651, 658] on textarea "Fire warden training on side" at bounding box center [765, 676] width 473 height 64
click at [737, 668] on textarea "Fire warden training on our side" at bounding box center [765, 676] width 473 height 64
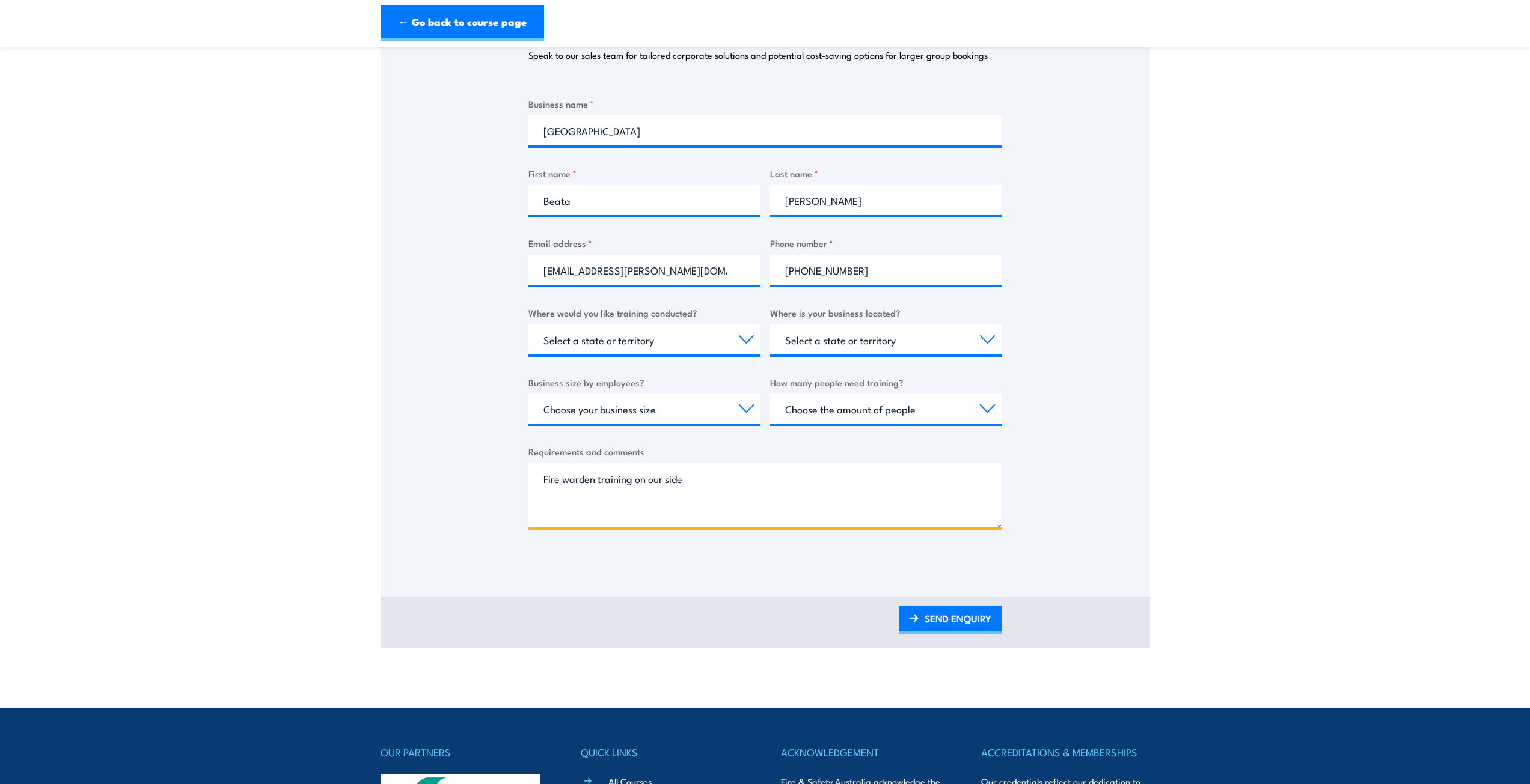
scroll to position [241, 0]
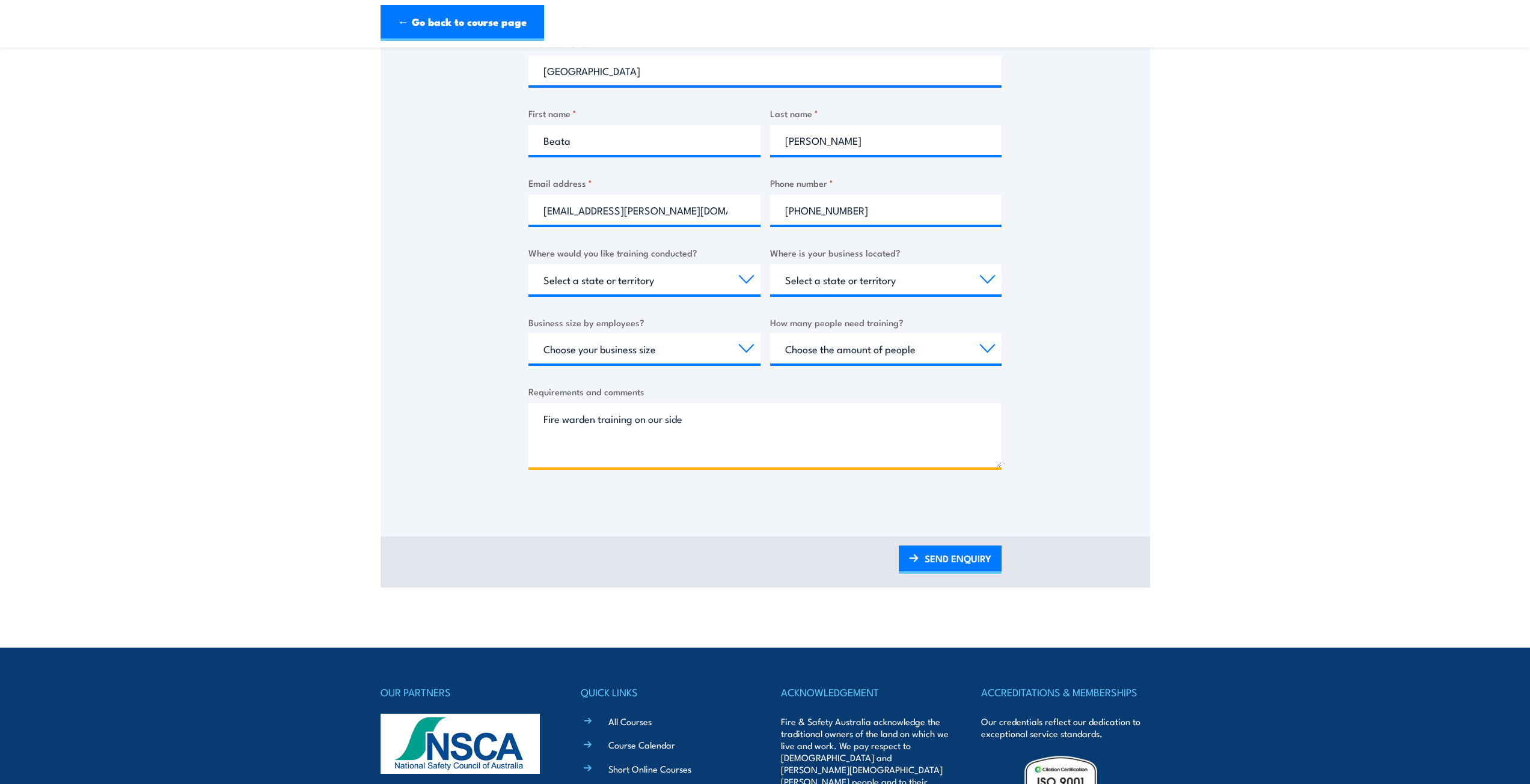
type textarea "Fire warden training on our side"
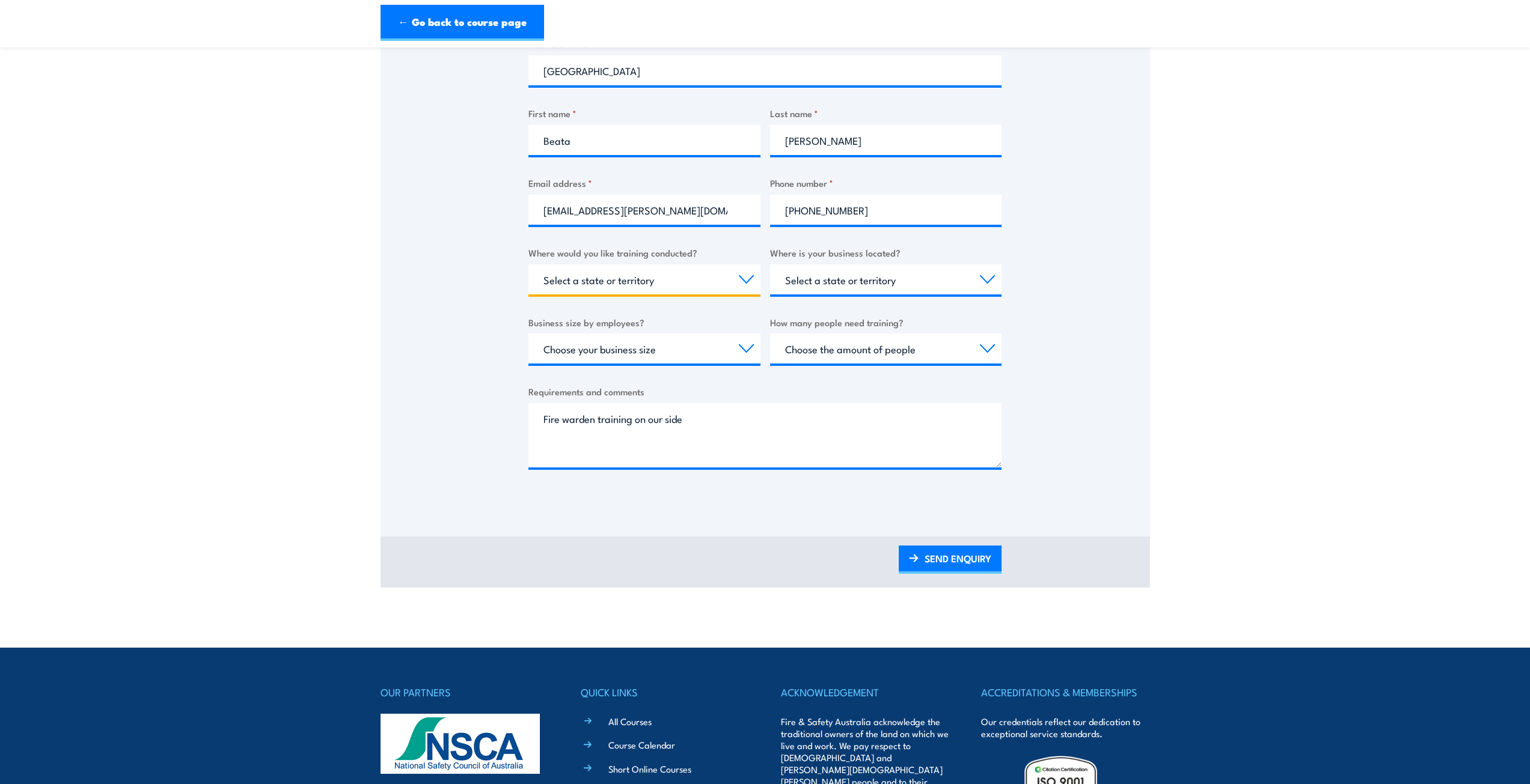
click at [744, 284] on select "Select a state or territory Nationally - multiple locations [GEOGRAPHIC_DATA] […" at bounding box center [644, 279] width 232 height 30
select select "SA"
click at [528, 264] on select "Select a state or territory Nationally - multiple locations [GEOGRAPHIC_DATA] […" at bounding box center [644, 279] width 232 height 30
click at [896, 282] on select "Select a state or territory [GEOGRAPHIC_DATA] [GEOGRAPHIC_DATA] [GEOGRAPHIC_DAT…" at bounding box center [886, 279] width 232 height 30
select select "SA"
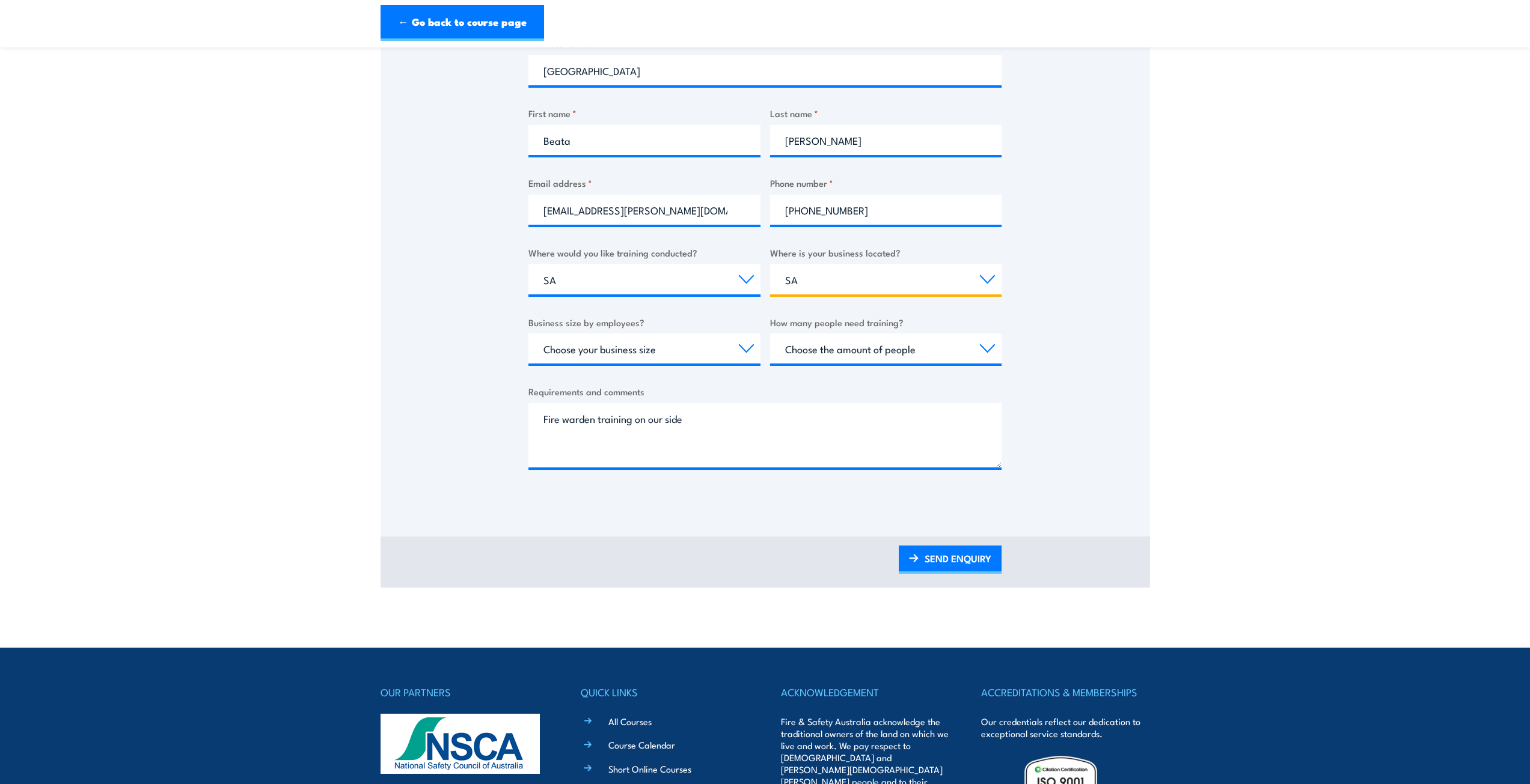
click at [770, 264] on select "Select a state or territory [GEOGRAPHIC_DATA] [GEOGRAPHIC_DATA] [GEOGRAPHIC_DAT…" at bounding box center [886, 279] width 232 height 30
click at [725, 349] on select "Choose your business size 1 to 19 20 to 199 200+" at bounding box center [644, 349] width 232 height 30
select select "20 to 199"
click at [528, 334] on select "Choose your business size 1 to 19 20 to 199 200+" at bounding box center [644, 349] width 232 height 30
click at [824, 347] on select "Choose the amount of people 1 to 4 5 to 19 20+" at bounding box center [886, 349] width 232 height 30
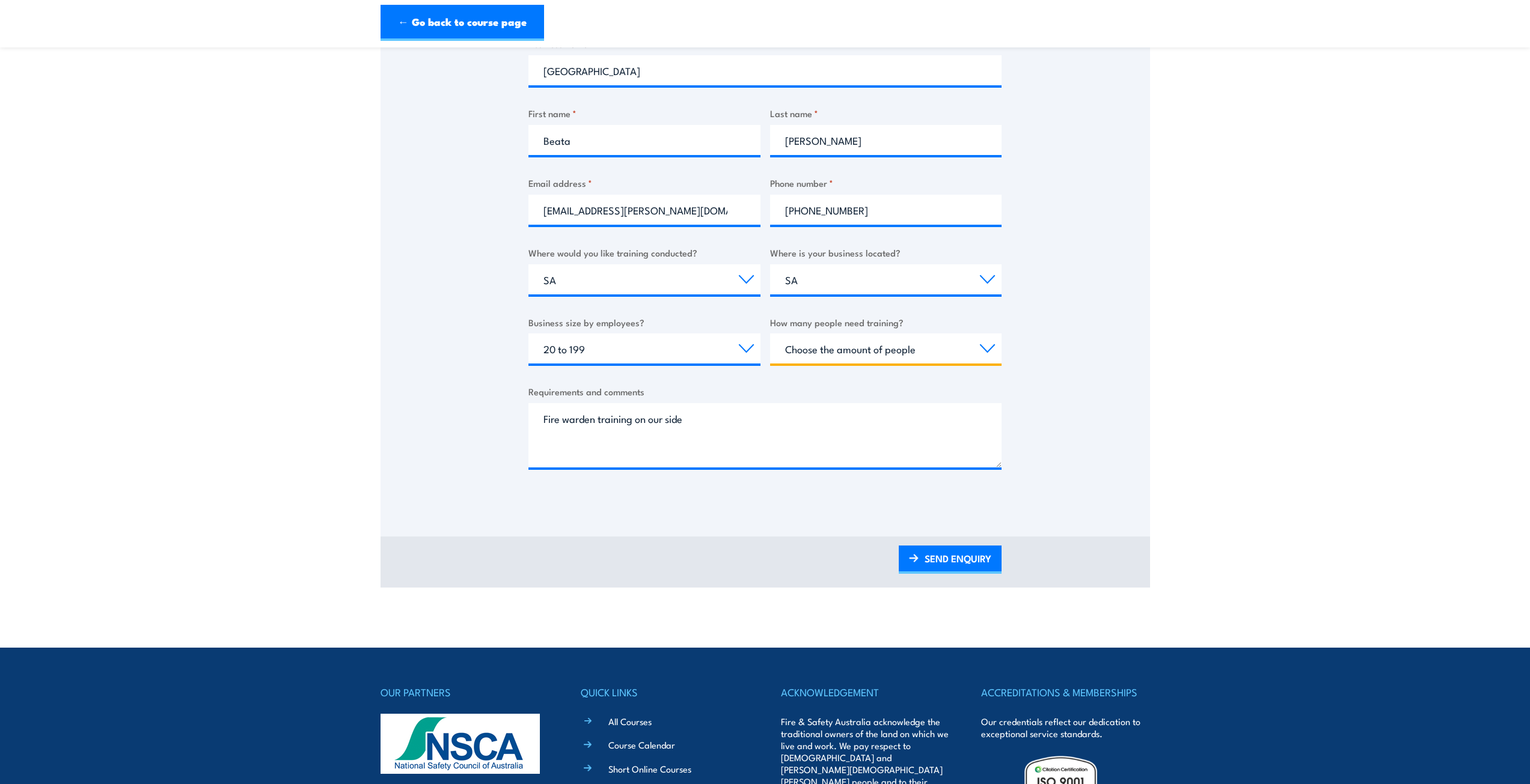
select select "5 to 19"
click at [770, 334] on select "Choose the amount of people 1 to 4 5 to 19 20+" at bounding box center [886, 349] width 232 height 30
click at [958, 564] on link "SEND ENQUIRY" at bounding box center [950, 559] width 103 height 28
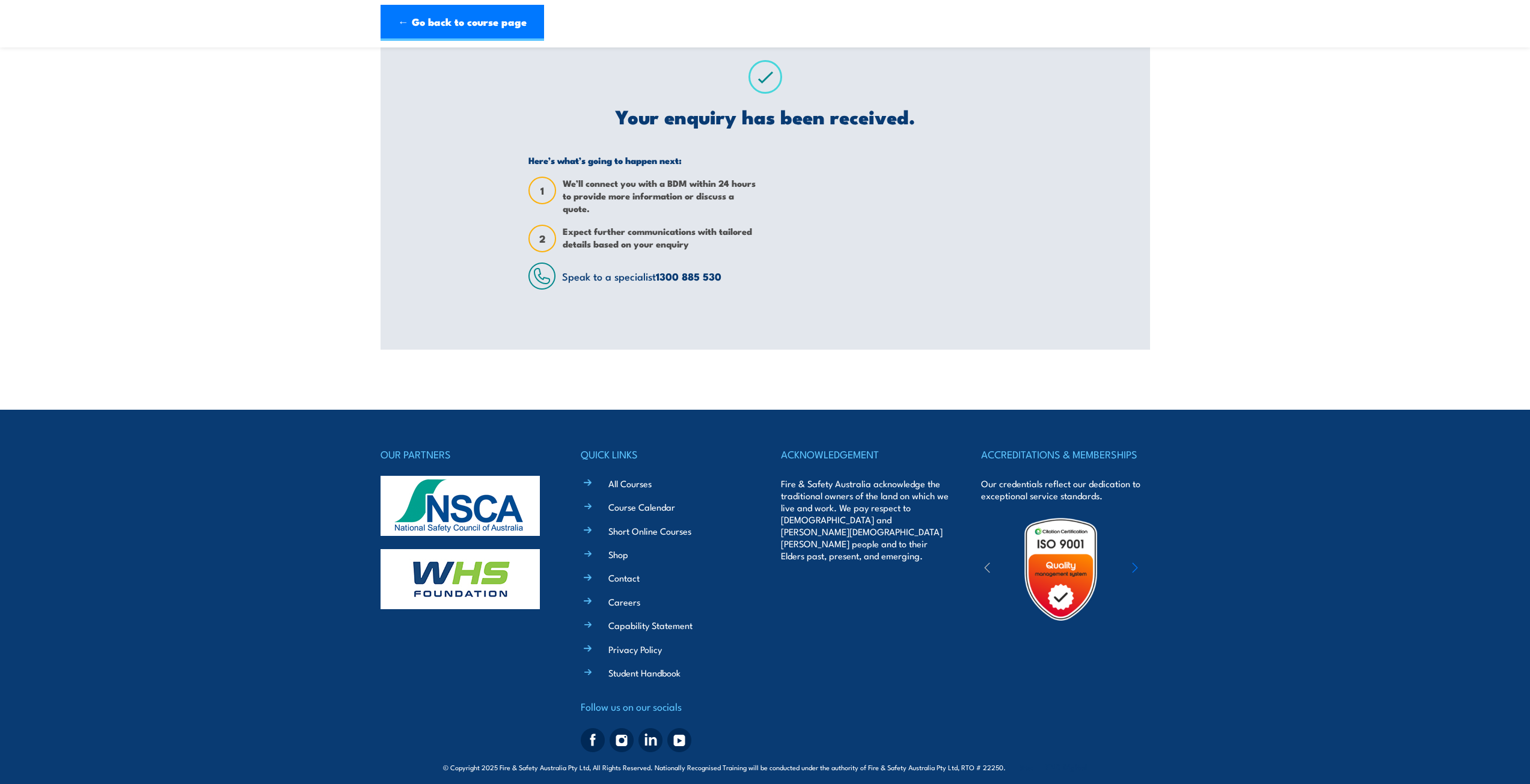
scroll to position [0, 0]
